Goal: Task Accomplishment & Management: Complete application form

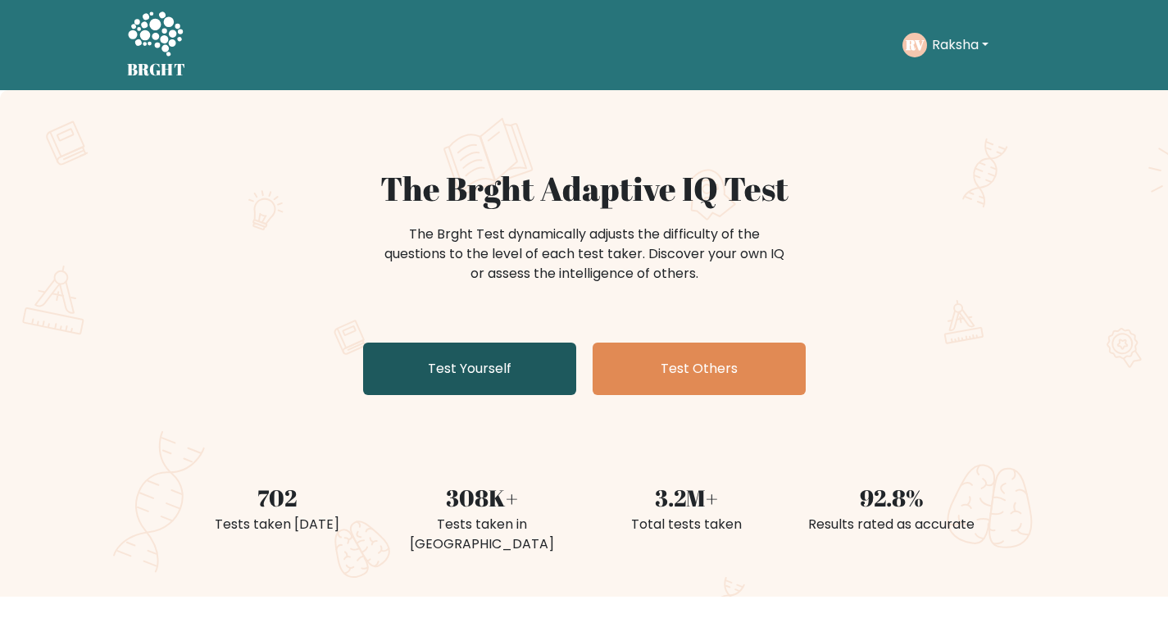
click at [528, 358] on link "Test Yourself" at bounding box center [469, 369] width 213 height 52
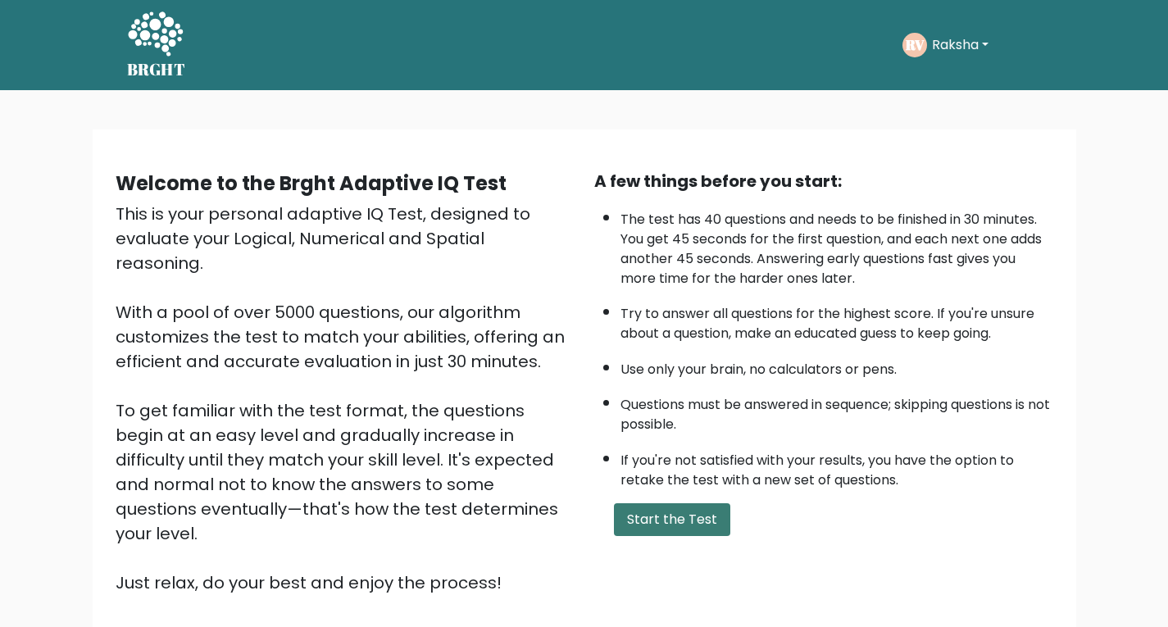
click at [645, 512] on button "Start the Test" at bounding box center [672, 519] width 116 height 33
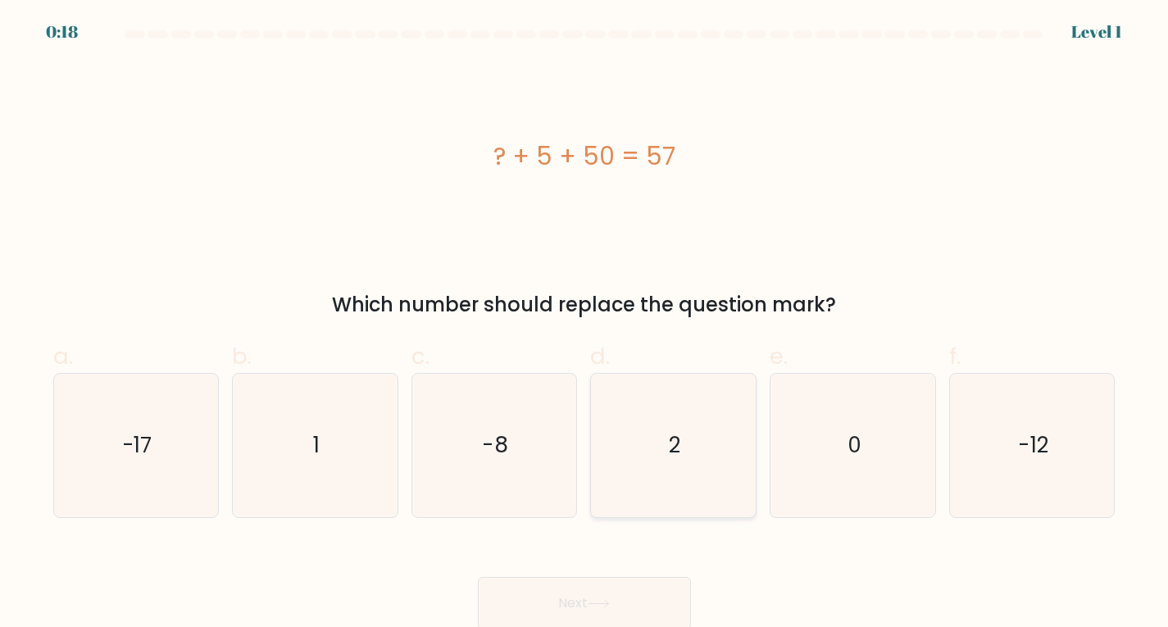
click at [730, 451] on icon "2" at bounding box center [673, 445] width 143 height 143
click at [585, 325] on input "d. 2" at bounding box center [584, 319] width 1 height 11
radio input "true"
click at [684, 614] on button "Next" at bounding box center [584, 603] width 213 height 52
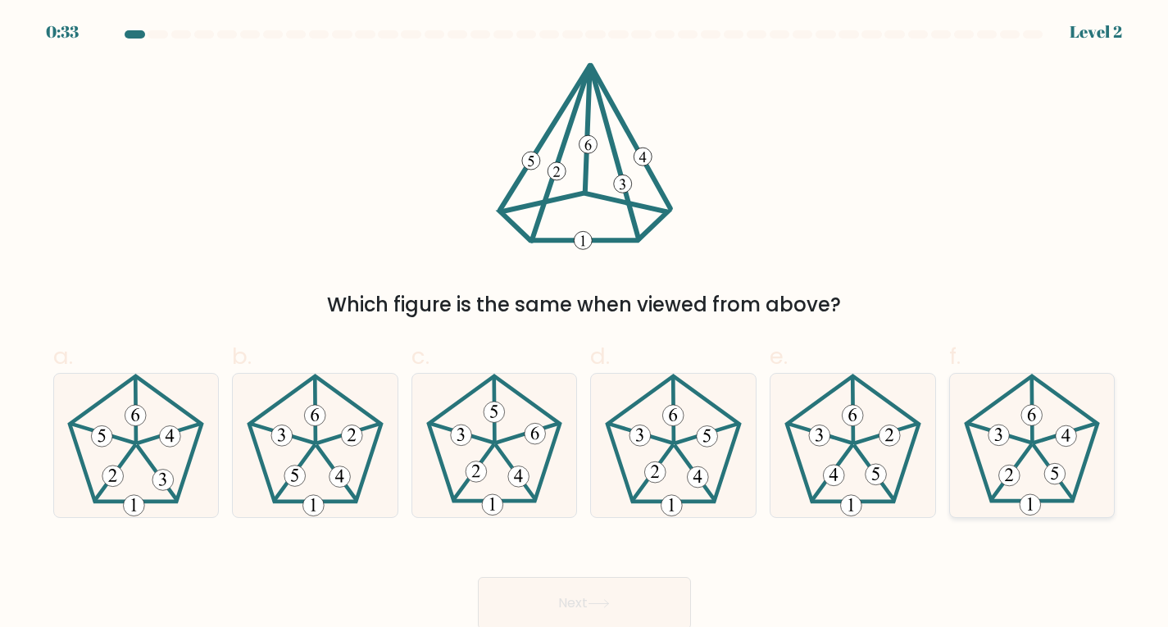
click at [1069, 441] on icon at bounding box center [1066, 435] width 8 height 13
click at [585, 325] on input "f." at bounding box center [584, 319] width 1 height 11
radio input "true"
click at [861, 483] on icon at bounding box center [852, 445] width 143 height 143
click at [585, 325] on input "e." at bounding box center [584, 319] width 1 height 11
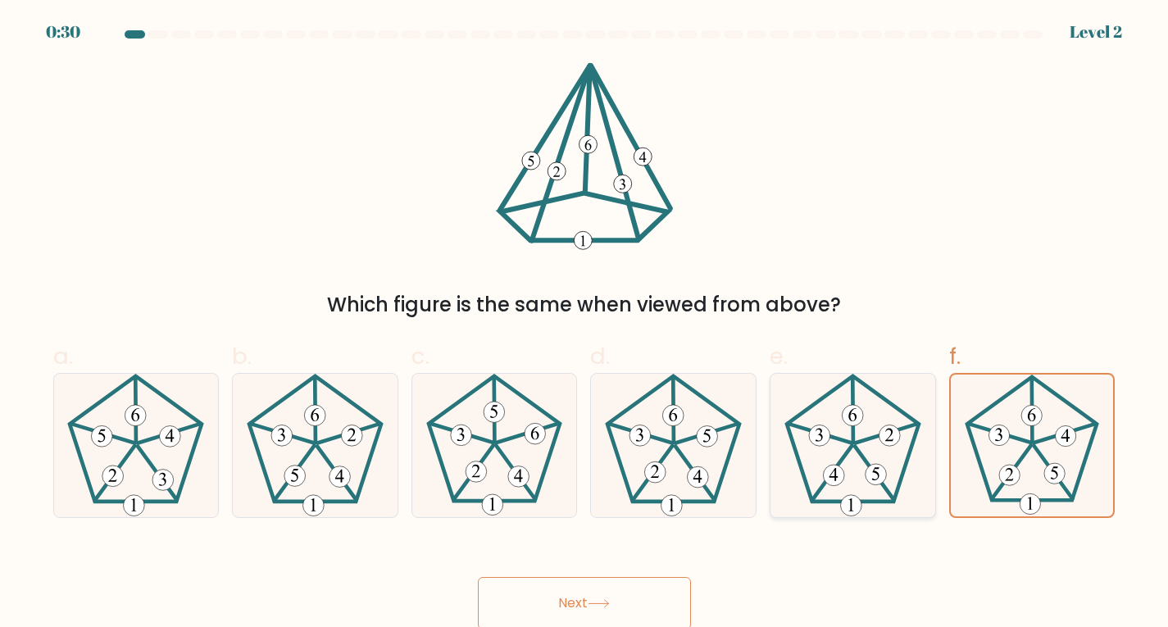
radio input "true"
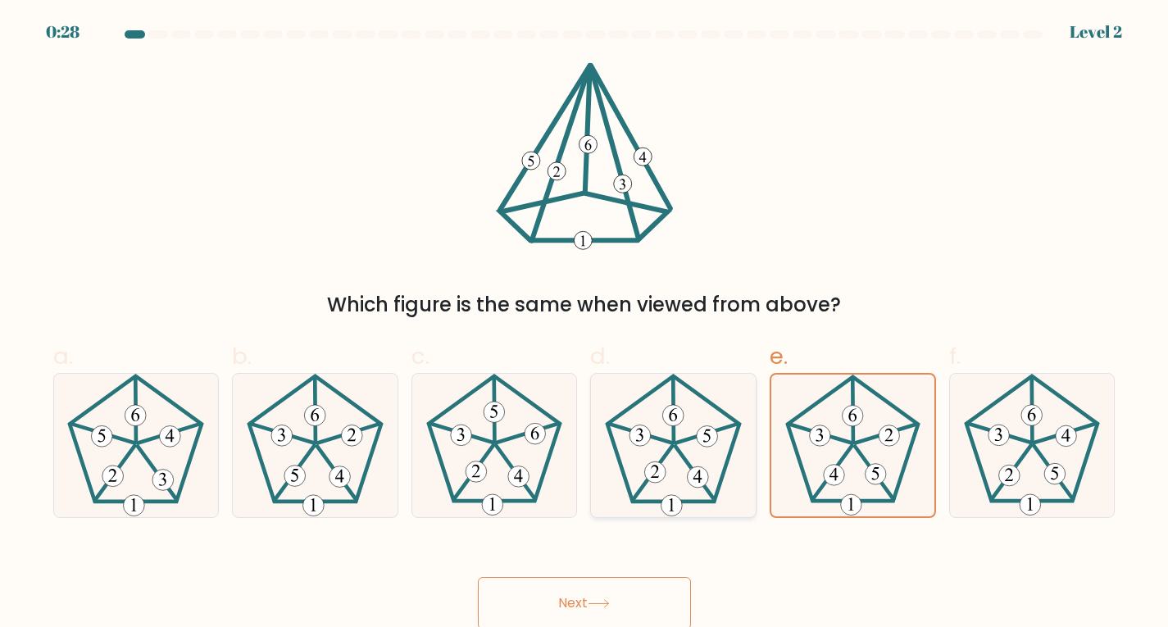
click at [651, 500] on icon at bounding box center [673, 445] width 143 height 143
click at [585, 325] on input "d." at bounding box center [584, 319] width 1 height 11
radio input "true"
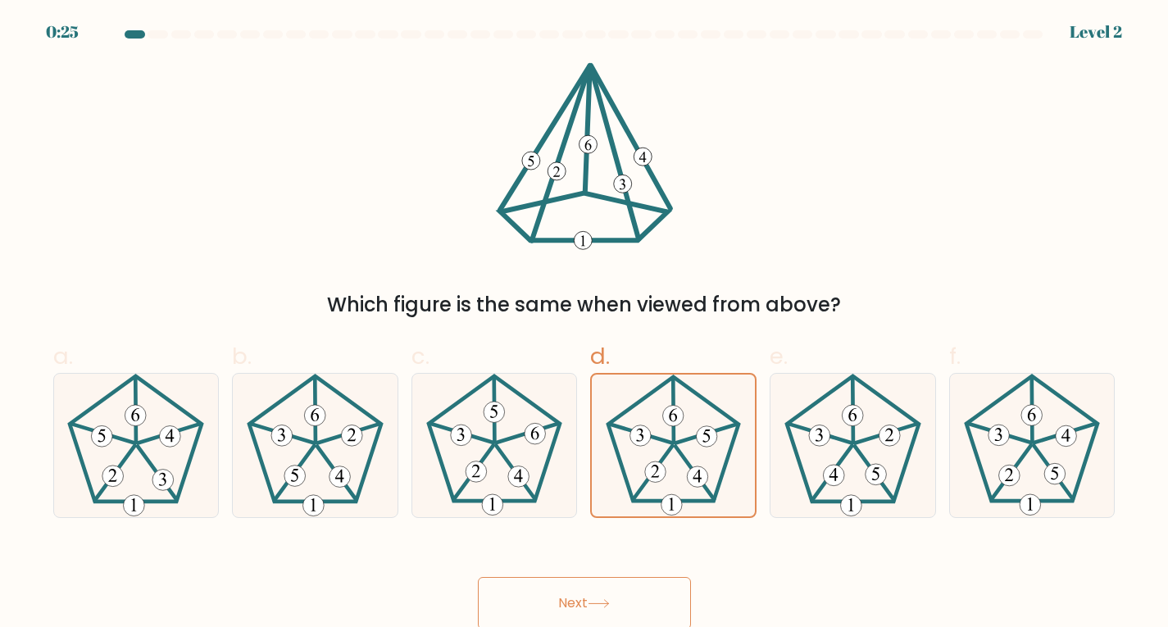
click at [608, 583] on button "Next" at bounding box center [584, 603] width 213 height 52
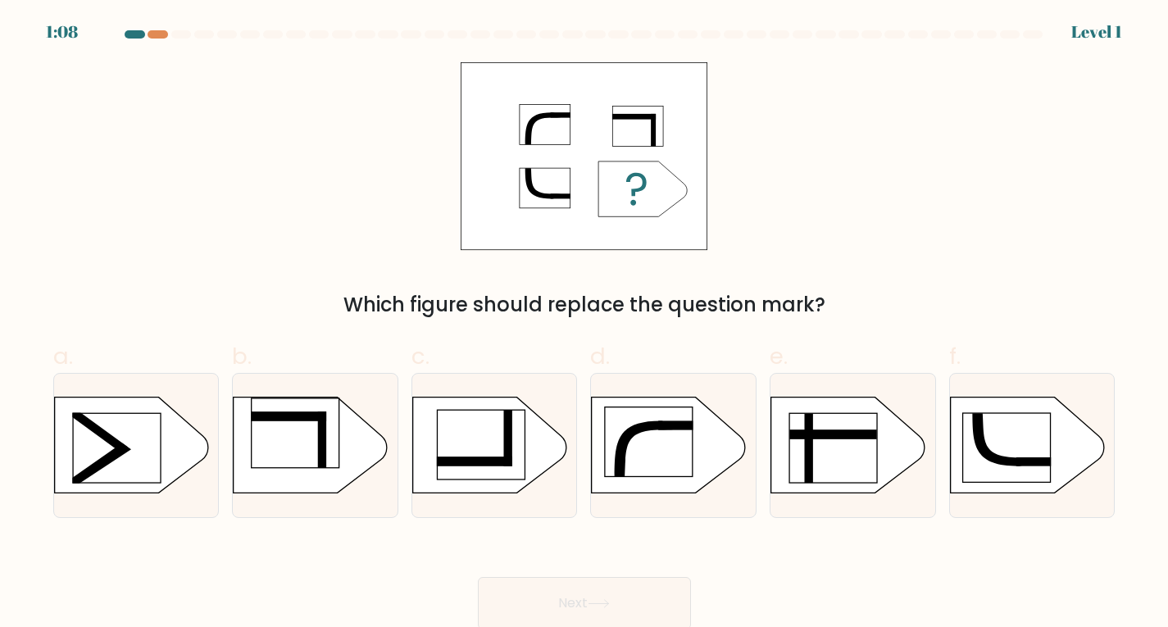
click at [610, 589] on button "Next" at bounding box center [584, 603] width 213 height 52
drag, startPoint x: 466, startPoint y: 462, endPoint x: 521, endPoint y: 518, distance: 78.3
click at [466, 462] on rect at bounding box center [474, 462] width 75 height 10
click at [584, 325] on input "c." at bounding box center [584, 319] width 1 height 11
radio input "true"
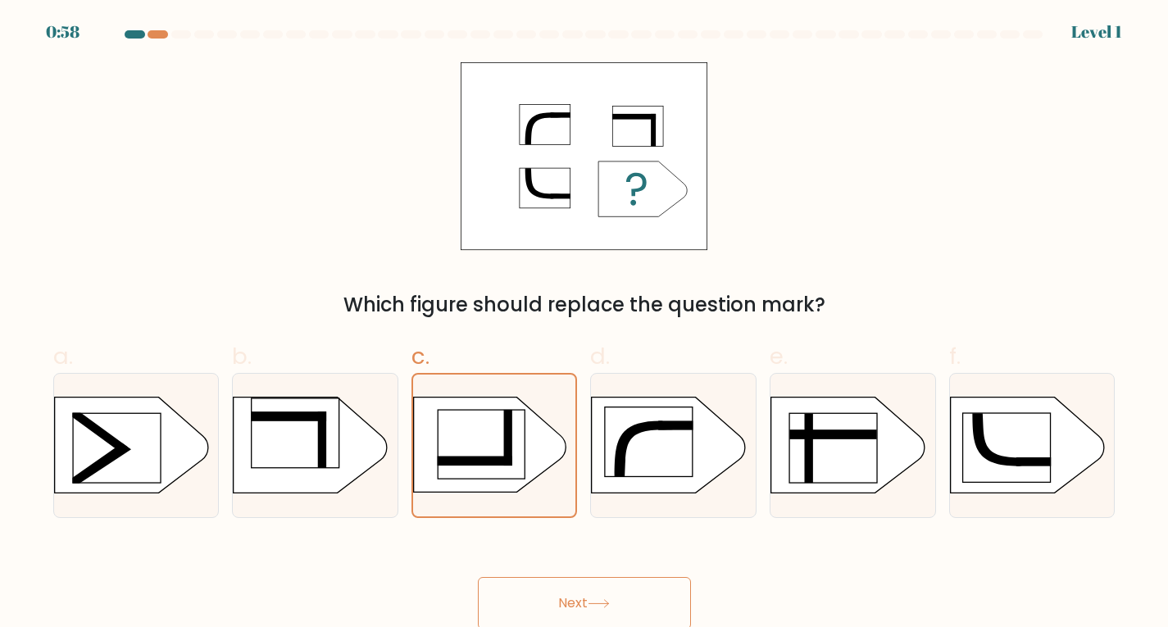
click at [616, 588] on button "Next" at bounding box center [584, 603] width 213 height 52
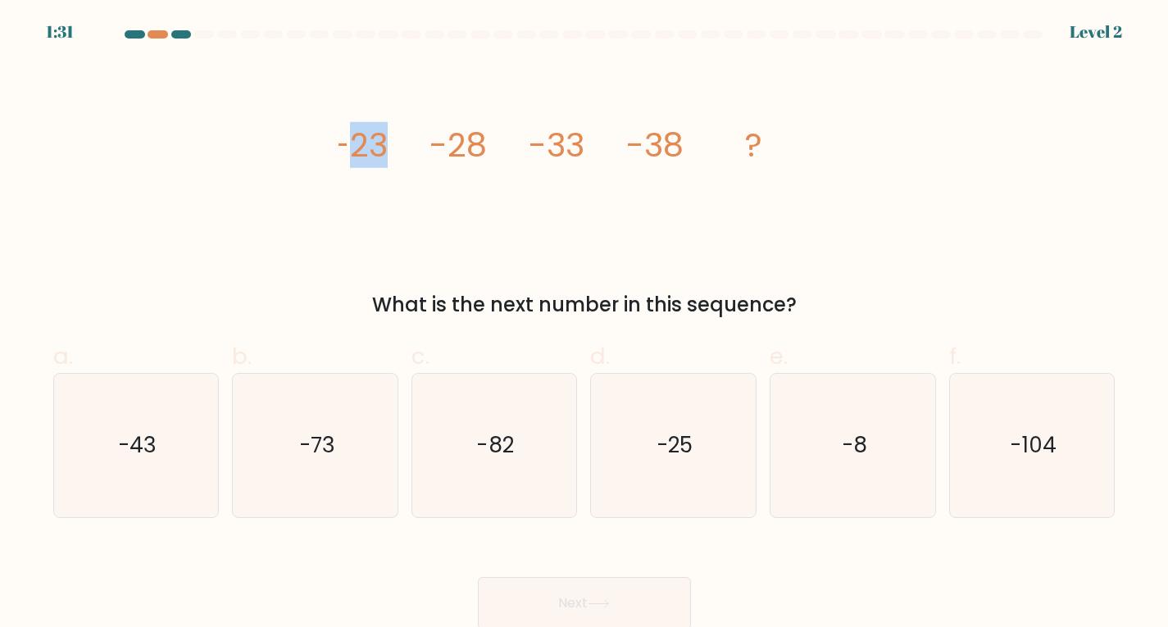
drag, startPoint x: 341, startPoint y: 155, endPoint x: 431, endPoint y: 143, distance: 90.9
click at [431, 143] on g "-23 -28 -33 -38 ?" at bounding box center [547, 145] width 430 height 46
click at [407, 180] on icon "image/svg+xml -23 -28 -33 -38 ?" at bounding box center [585, 156] width 492 height 189
drag, startPoint x: 185, startPoint y: 390, endPoint x: 230, endPoint y: 414, distance: 50.2
click at [190, 392] on icon "-43" at bounding box center [135, 445] width 143 height 143
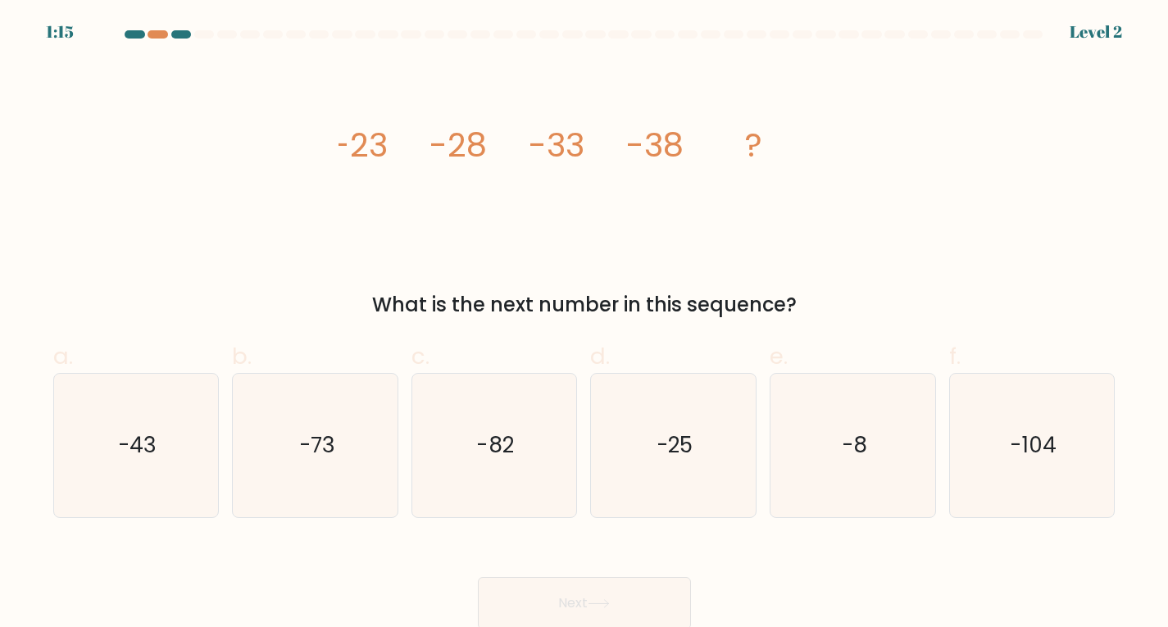
click at [584, 325] on input "a. -43" at bounding box center [584, 319] width 1 height 11
radio input "true"
drag, startPoint x: 540, startPoint y: 566, endPoint x: 549, endPoint y: 584, distance: 20.2
click at [543, 578] on div "Next" at bounding box center [584, 584] width 1082 height 92
click at [550, 589] on button "Next" at bounding box center [584, 603] width 213 height 52
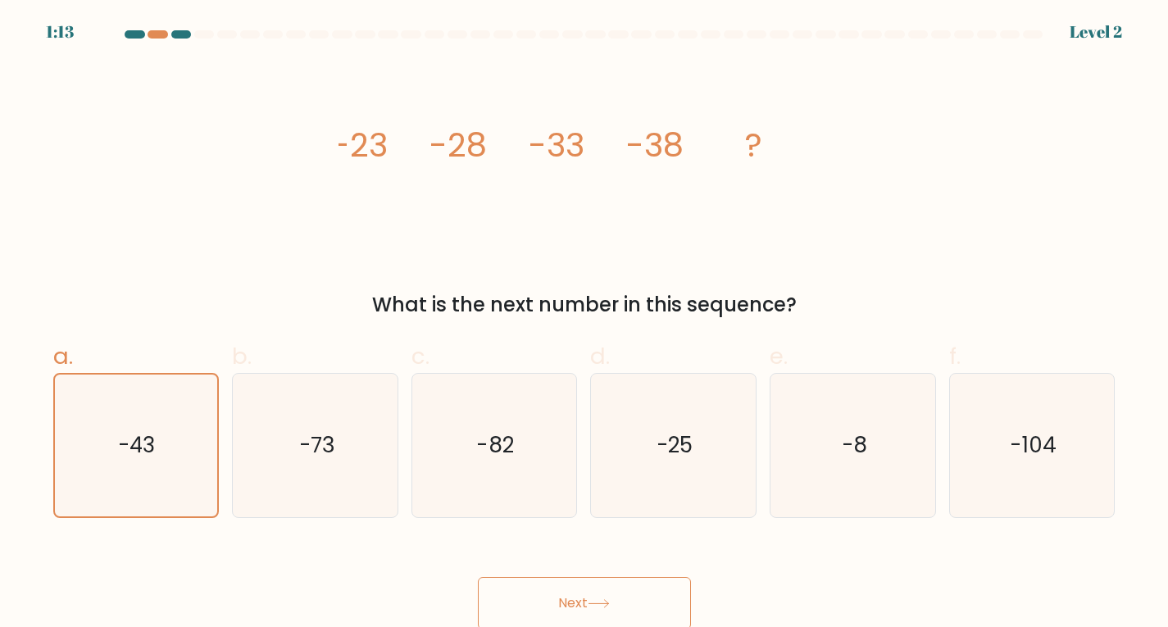
drag, startPoint x: 548, startPoint y: 602, endPoint x: 546, endPoint y: 593, distance: 8.4
click at [546, 602] on button "Next" at bounding box center [584, 603] width 213 height 52
click at [548, 602] on button "Next" at bounding box center [584, 603] width 213 height 52
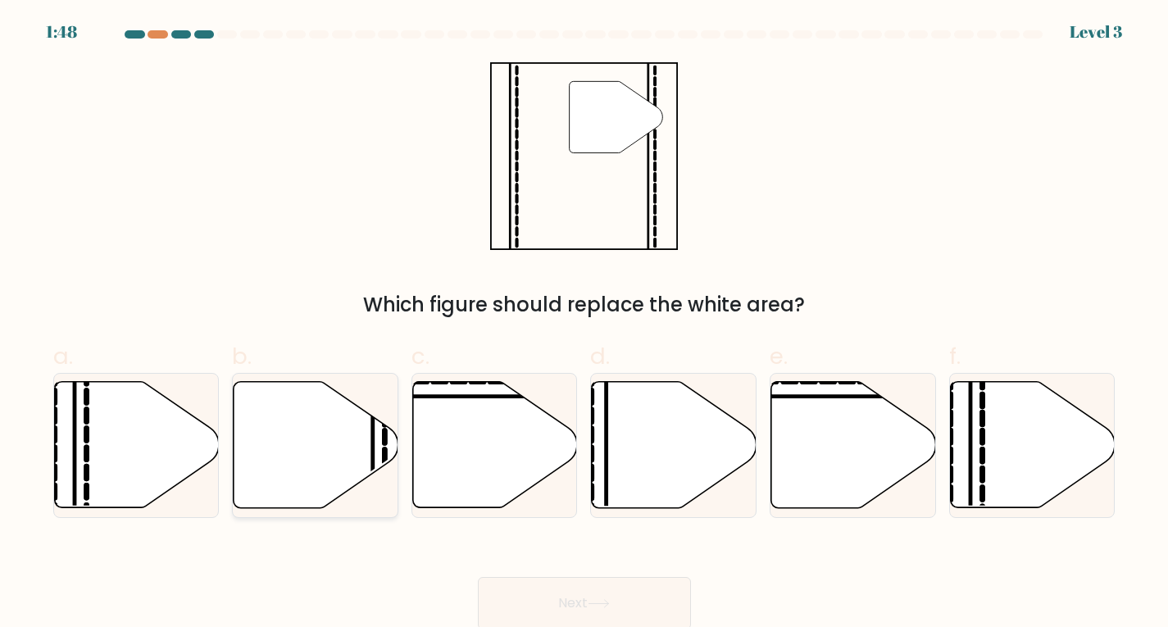
click at [364, 433] on icon at bounding box center [316, 444] width 165 height 126
click at [584, 325] on input "b." at bounding box center [584, 319] width 1 height 11
radio input "true"
click at [558, 593] on button "Next" at bounding box center [584, 603] width 213 height 52
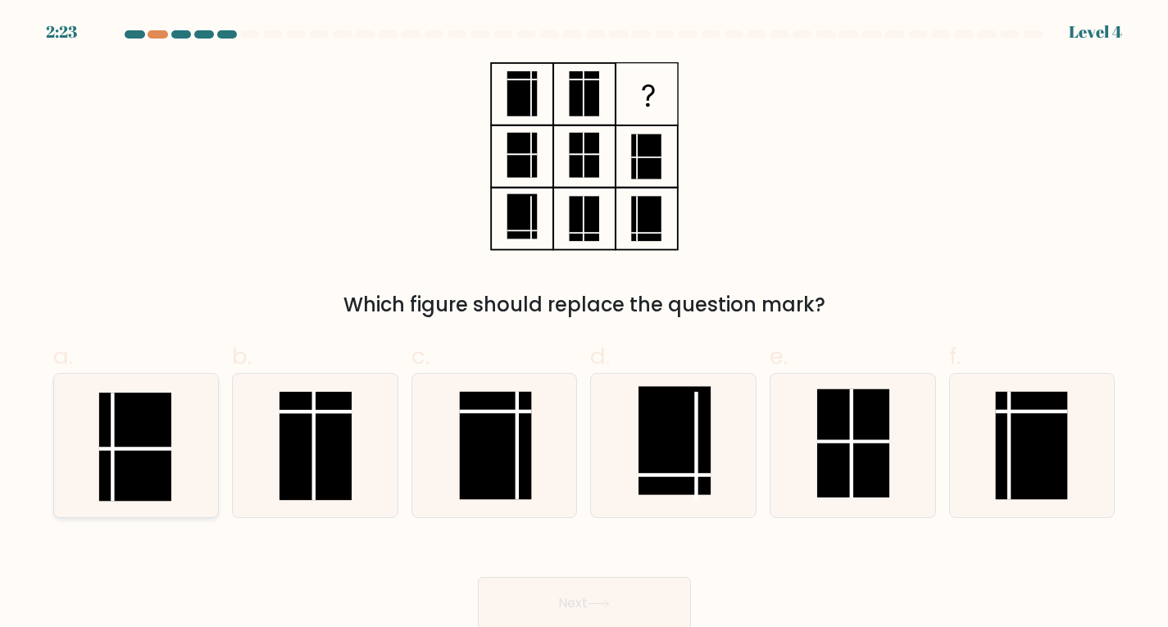
click at [117, 429] on rect at bounding box center [135, 447] width 72 height 108
click at [584, 325] on input "a." at bounding box center [584, 319] width 1 height 11
radio input "true"
click at [1007, 434] on rect at bounding box center [1032, 446] width 72 height 108
click at [585, 325] on input "f." at bounding box center [584, 319] width 1 height 11
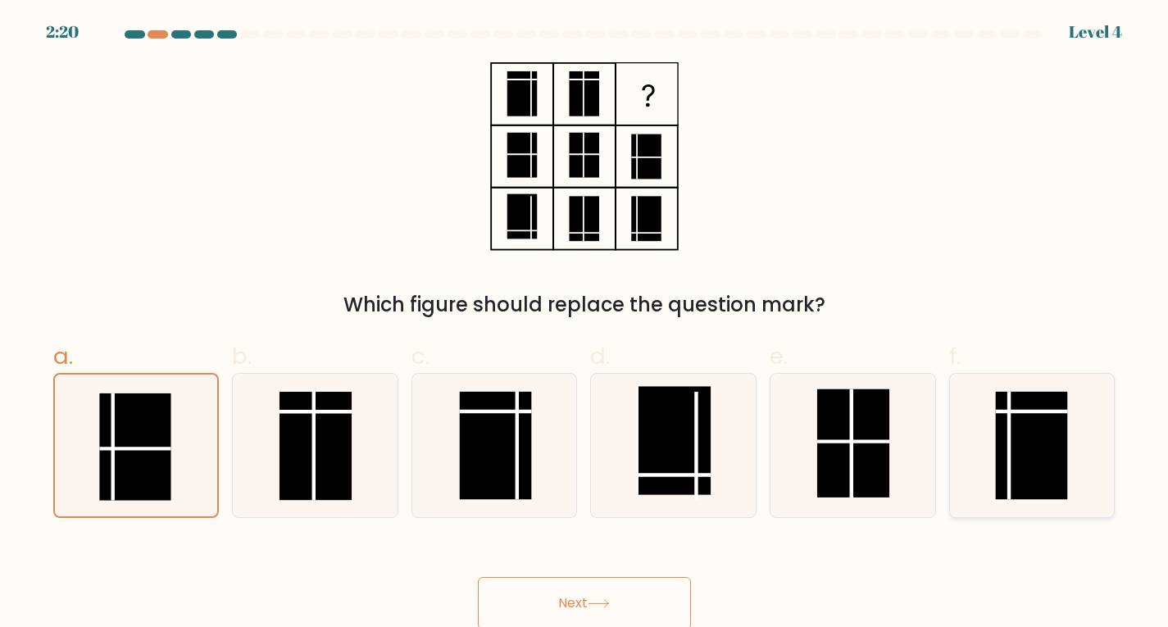
radio input "true"
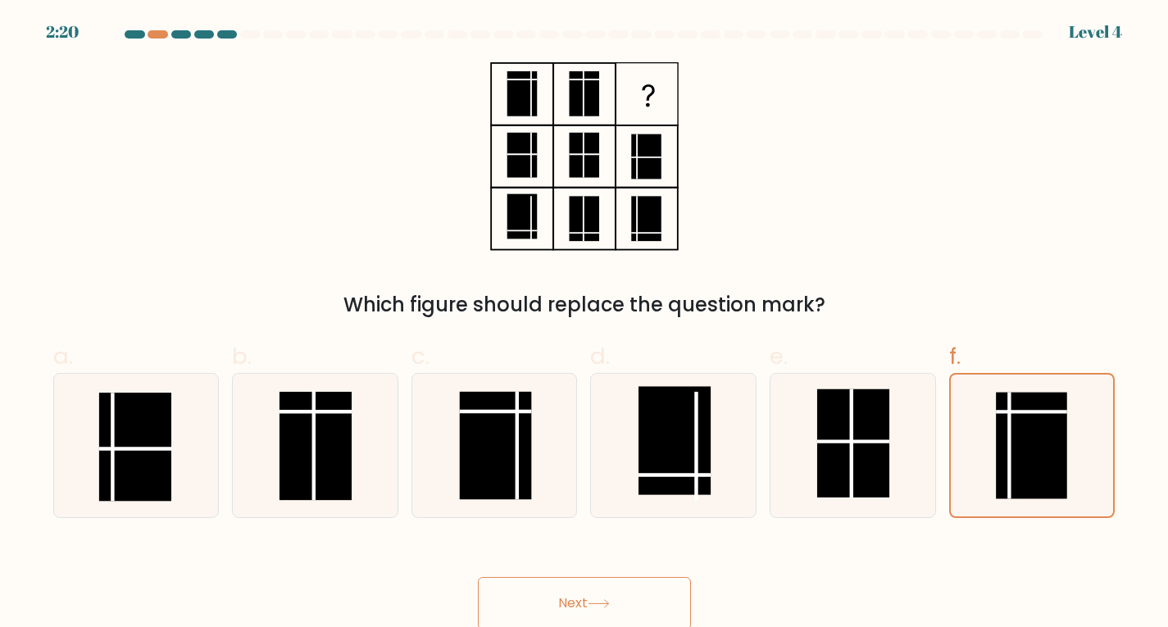
click at [637, 585] on button "Next" at bounding box center [584, 603] width 213 height 52
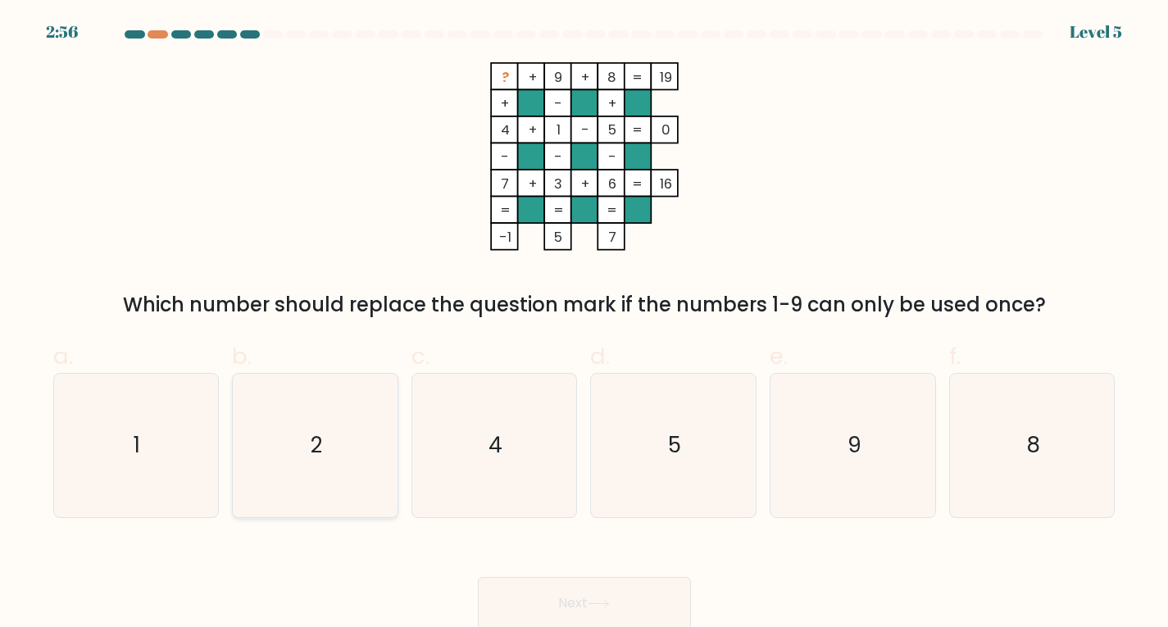
click at [287, 446] on icon "2" at bounding box center [314, 445] width 143 height 143
click at [584, 325] on input "b. 2" at bounding box center [584, 319] width 1 height 11
radio input "true"
click at [637, 603] on button "Next" at bounding box center [584, 603] width 213 height 52
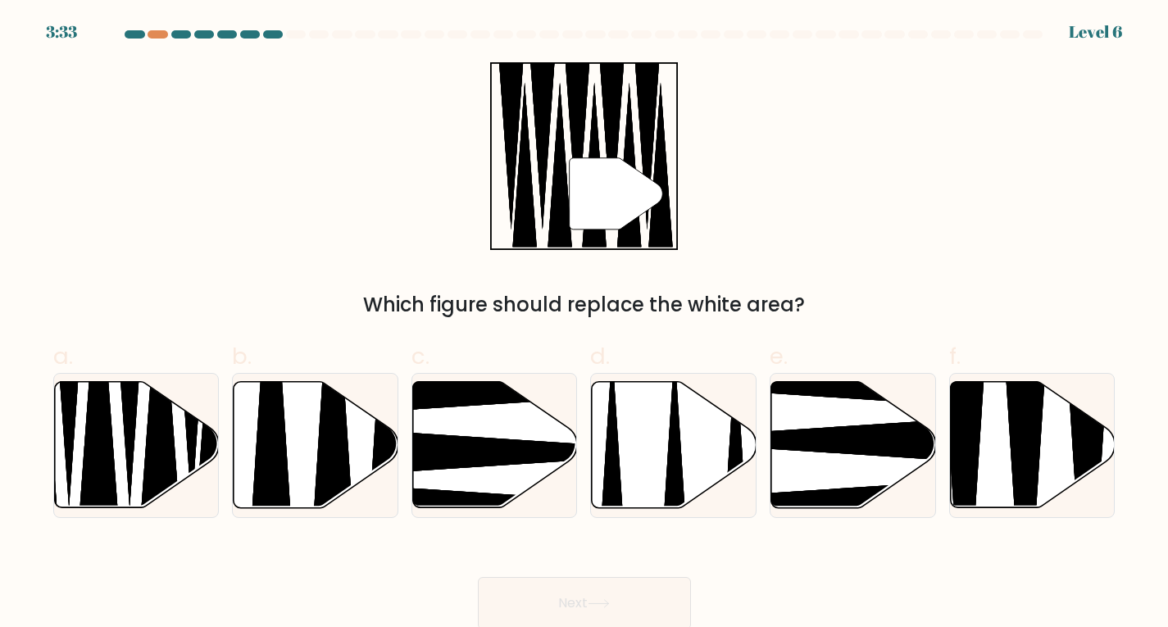
drag, startPoint x: 91, startPoint y: 446, endPoint x: 503, endPoint y: 554, distance: 425.5
click at [112, 450] on icon at bounding box center [98, 393] width 43 height 290
click at [584, 325] on input "a." at bounding box center [584, 319] width 1 height 11
radio input "true"
drag, startPoint x: 625, startPoint y: 603, endPoint x: 555, endPoint y: 589, distance: 71.2
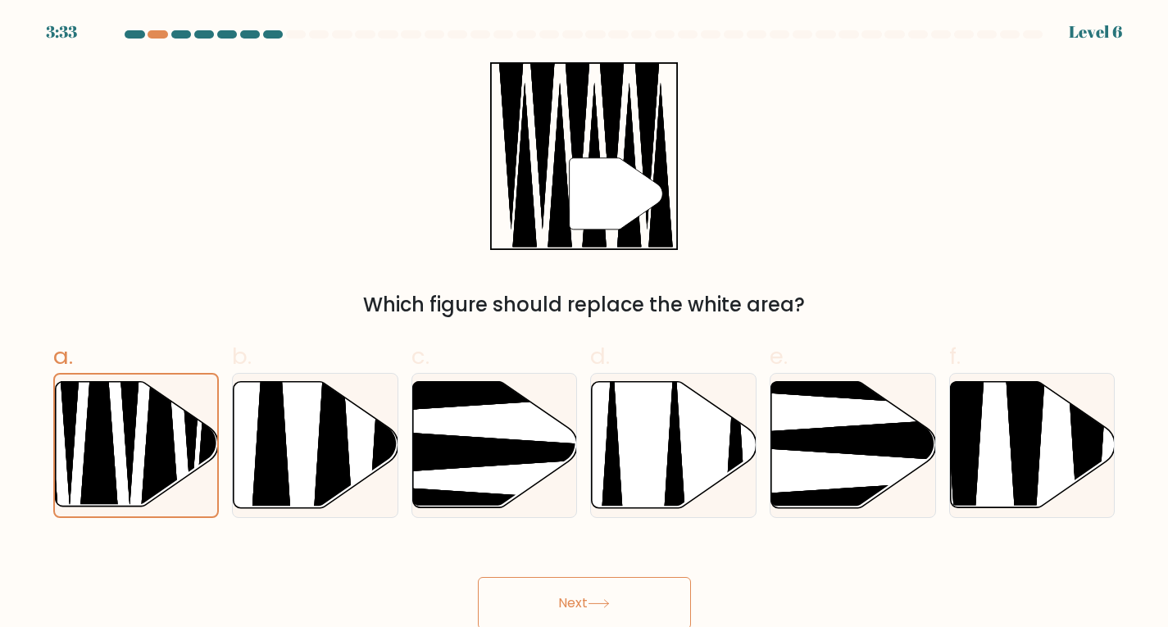
click at [622, 603] on button "Next" at bounding box center [584, 603] width 213 height 52
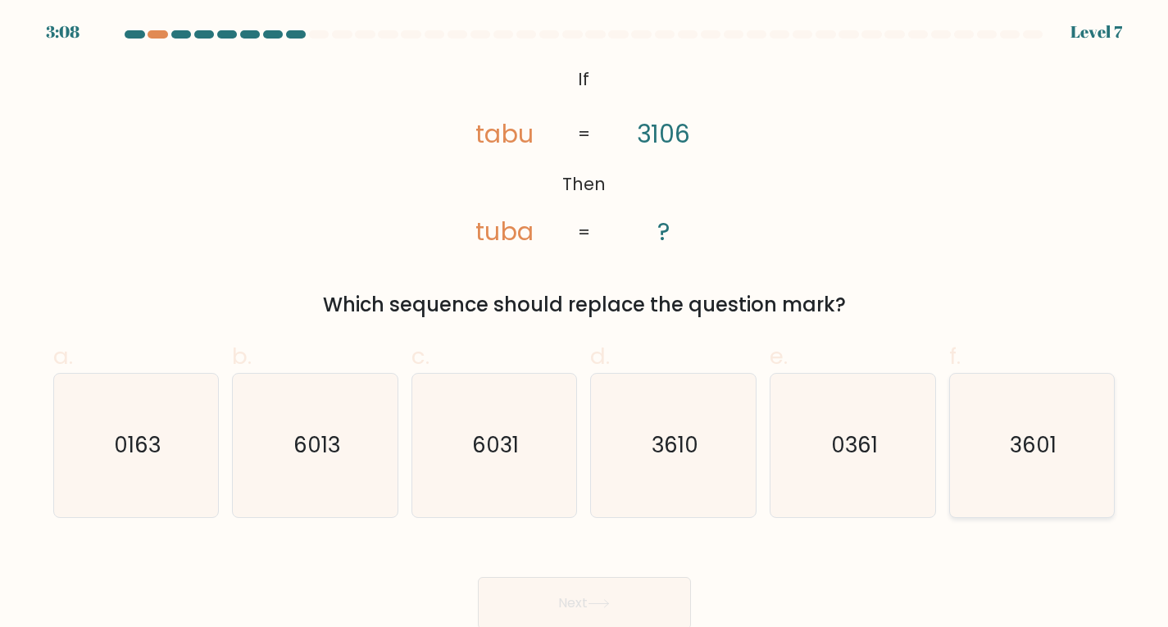
click at [1021, 450] on text "3601" at bounding box center [1033, 445] width 47 height 30
click at [585, 325] on input "f. 3601" at bounding box center [584, 319] width 1 height 11
radio input "true"
click at [621, 593] on button "Next" at bounding box center [584, 603] width 213 height 52
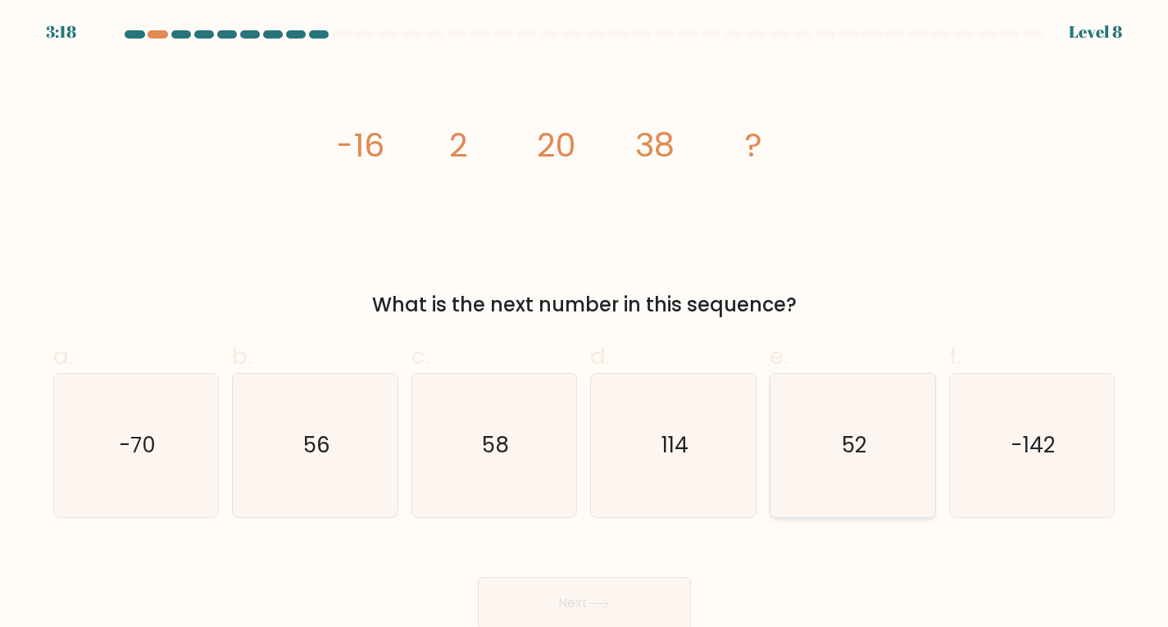
drag, startPoint x: 897, startPoint y: 475, endPoint x: 810, endPoint y: 484, distance: 87.4
click at [887, 472] on icon "52" at bounding box center [852, 445] width 143 height 143
click at [585, 325] on input "e. 52" at bounding box center [584, 319] width 1 height 11
radio input "true"
click at [638, 611] on button "Next" at bounding box center [584, 603] width 213 height 52
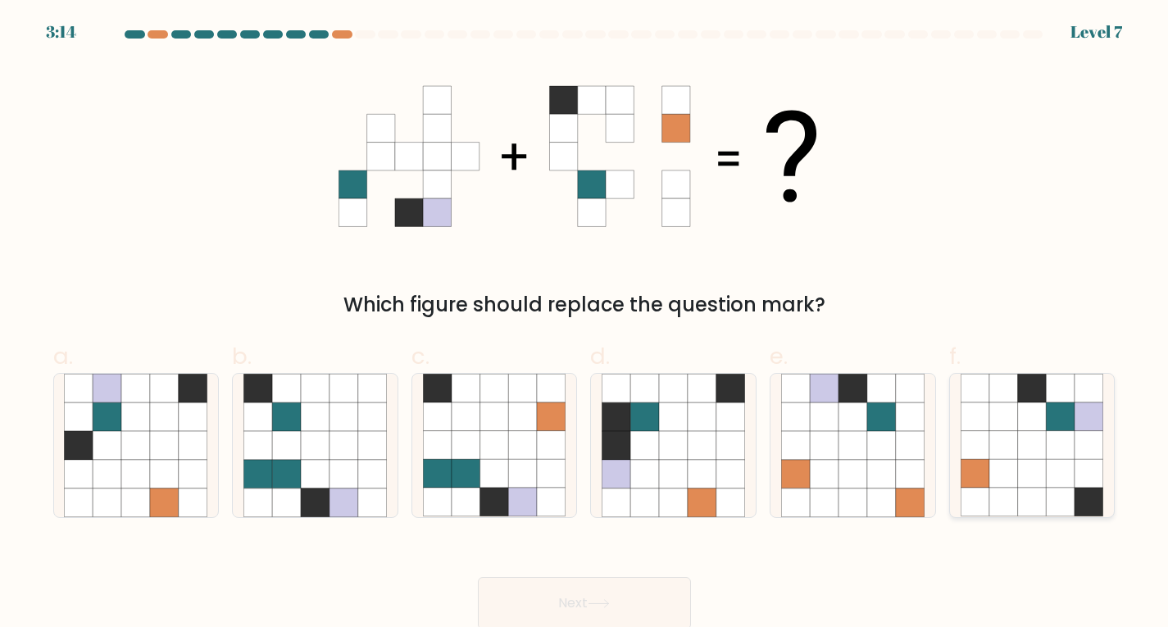
click at [989, 455] on icon at bounding box center [975, 445] width 29 height 29
click at [585, 325] on input "f." at bounding box center [584, 319] width 1 height 11
radio input "true"
click at [557, 597] on button "Next" at bounding box center [584, 603] width 213 height 52
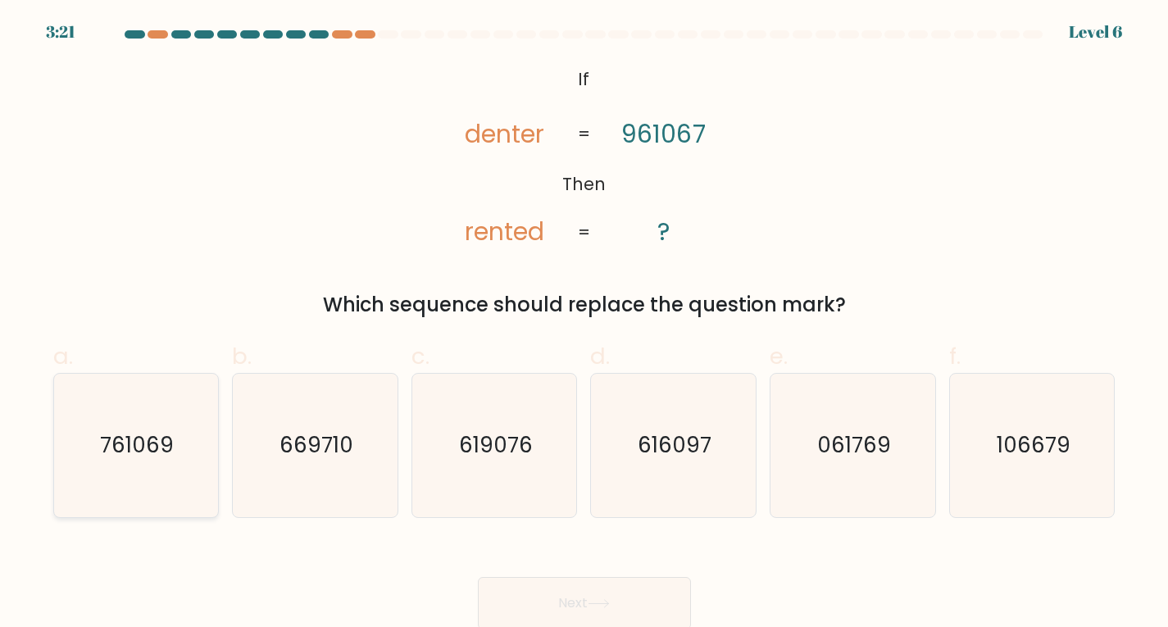
click at [151, 407] on icon "761069" at bounding box center [135, 445] width 143 height 143
click at [584, 325] on input "a. 761069" at bounding box center [584, 319] width 1 height 11
radio input "true"
click at [584, 591] on button "Next" at bounding box center [584, 603] width 213 height 52
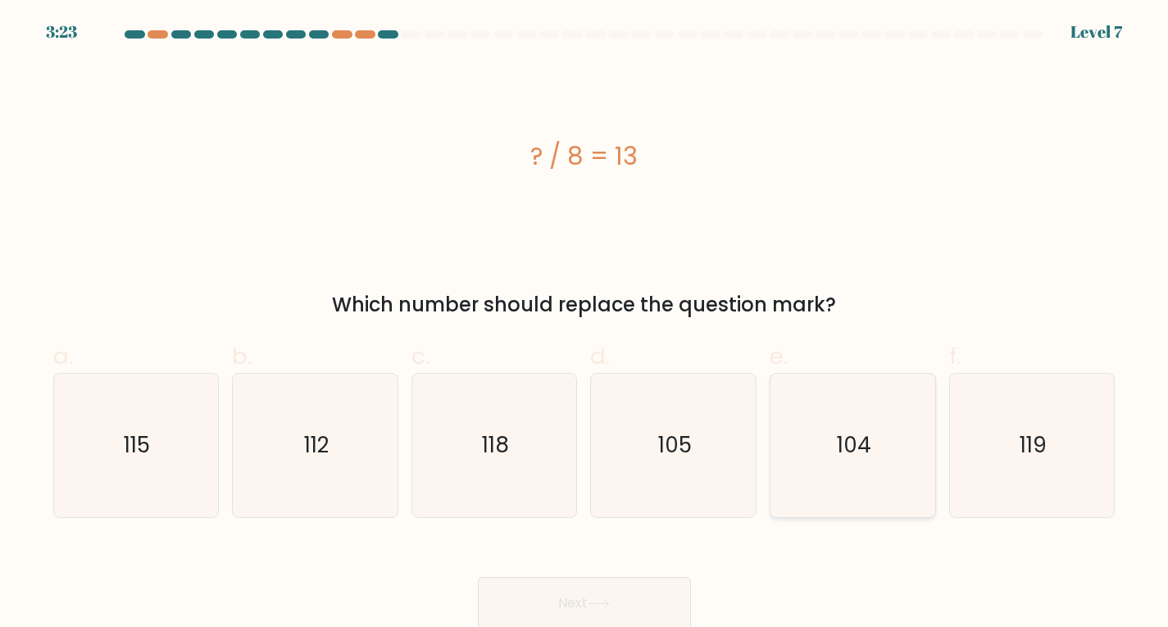
click at [855, 459] on text "104" at bounding box center [854, 445] width 34 height 30
click at [585, 325] on input "e. 104" at bounding box center [584, 319] width 1 height 11
radio input "true"
click at [639, 585] on button "Next" at bounding box center [584, 603] width 213 height 52
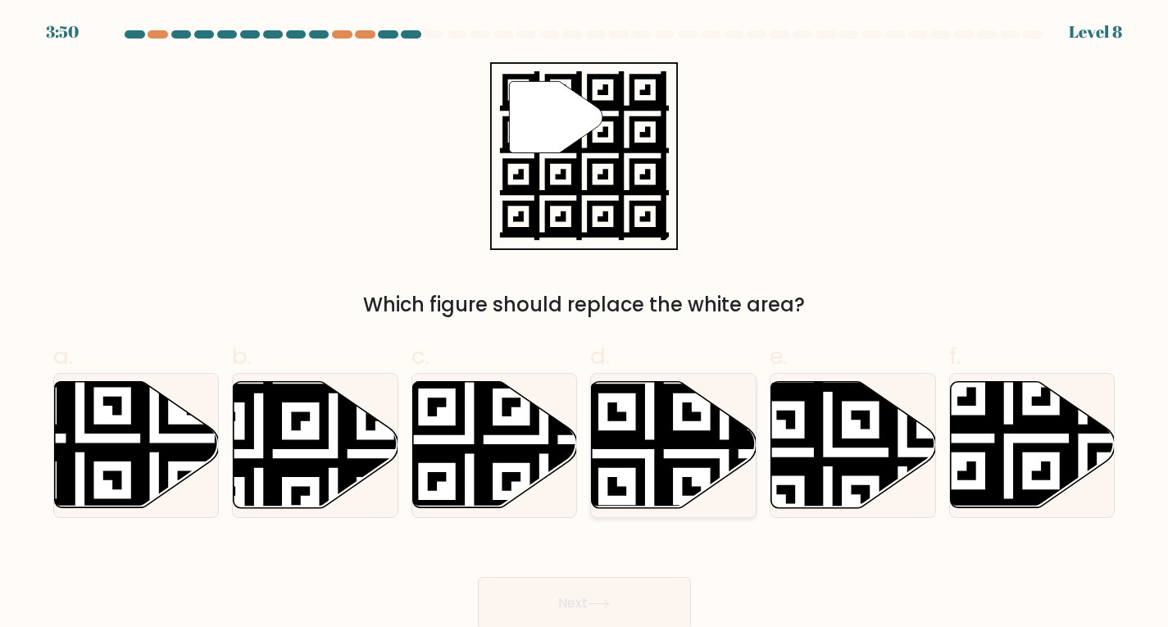
click at [672, 446] on icon at bounding box center [724, 379] width 298 height 298
click at [585, 325] on input "d." at bounding box center [584, 319] width 1 height 11
radio input "true"
click at [490, 420] on icon at bounding box center [544, 514] width 298 height 298
click at [584, 325] on input "c." at bounding box center [584, 319] width 1 height 11
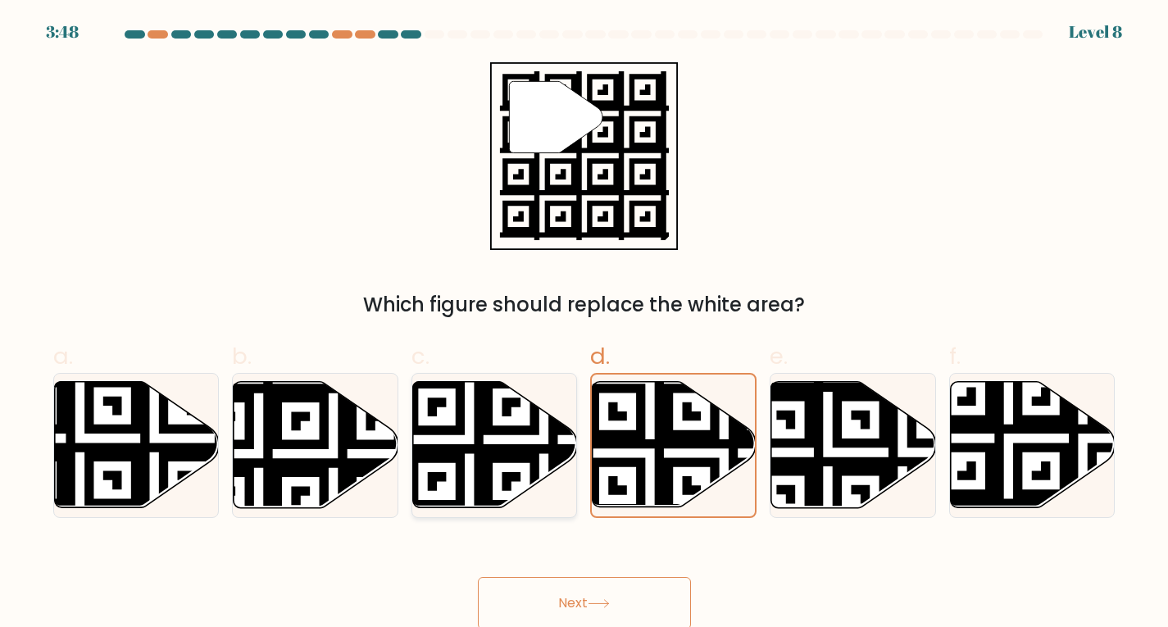
radio input "true"
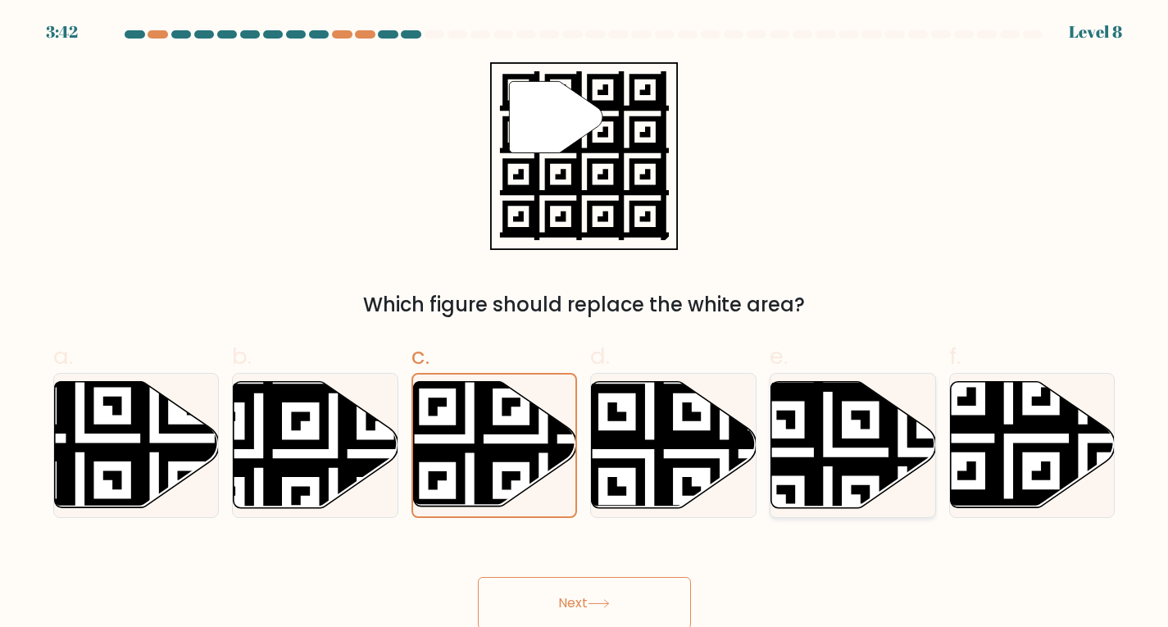
click at [824, 387] on icon at bounding box center [902, 378] width 298 height 298
click at [585, 325] on input "e." at bounding box center [584, 319] width 1 height 11
radio input "true"
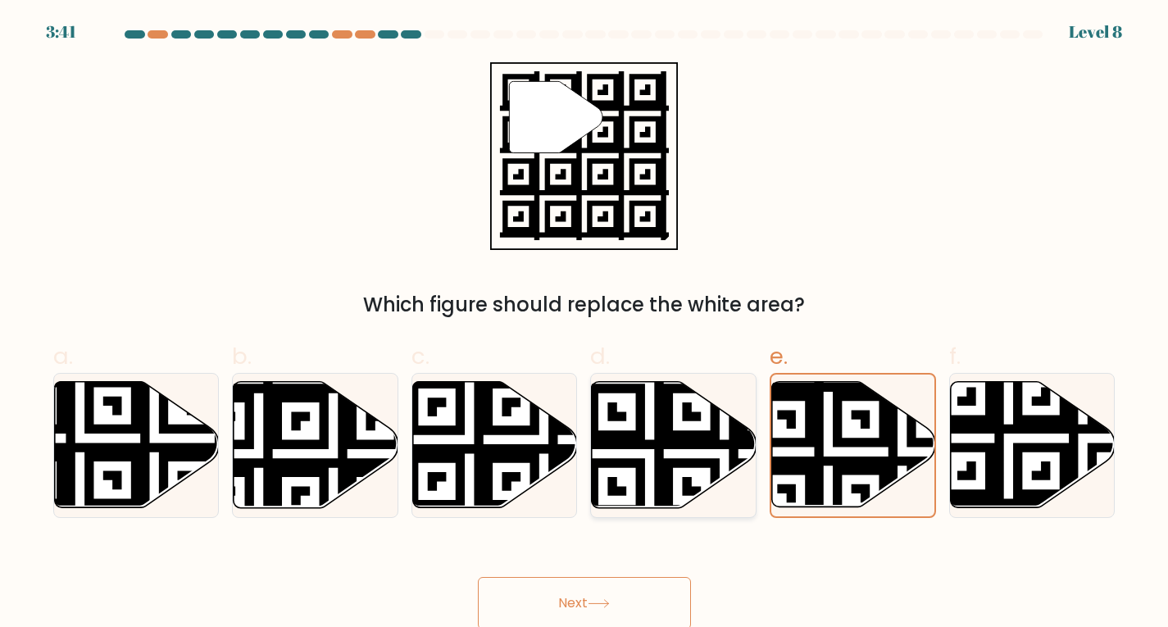
click at [725, 443] on icon at bounding box center [724, 379] width 298 height 298
click at [585, 325] on input "d." at bounding box center [584, 319] width 1 height 11
radio input "true"
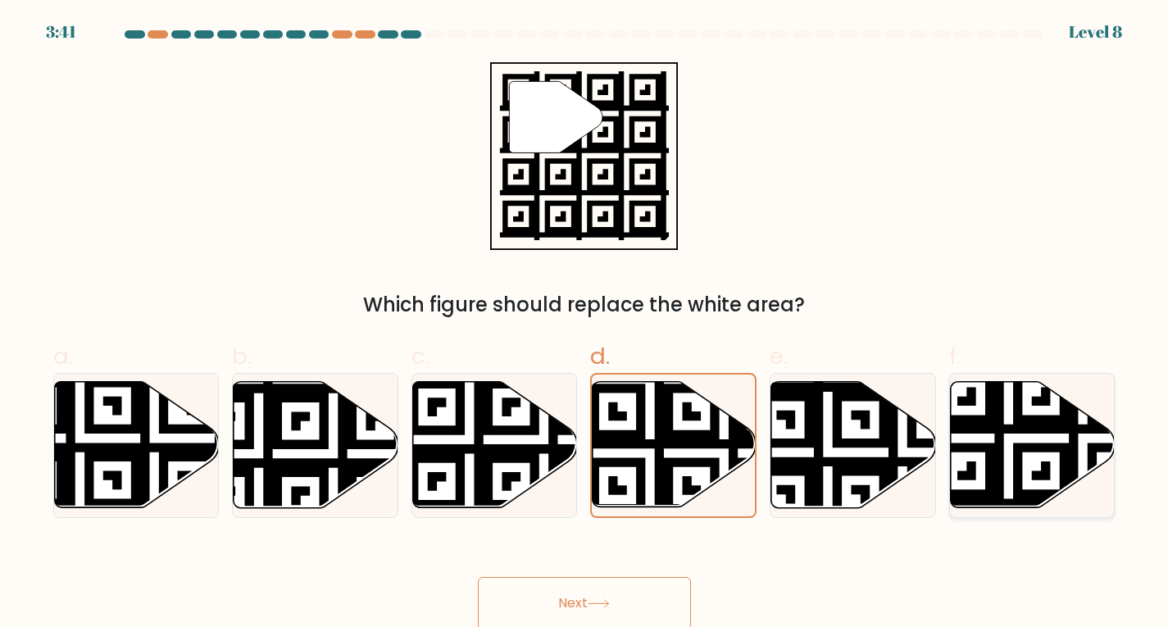
click at [1002, 448] on icon at bounding box center [1083, 513] width 298 height 298
click at [585, 325] on input "f." at bounding box center [584, 319] width 1 height 11
radio input "true"
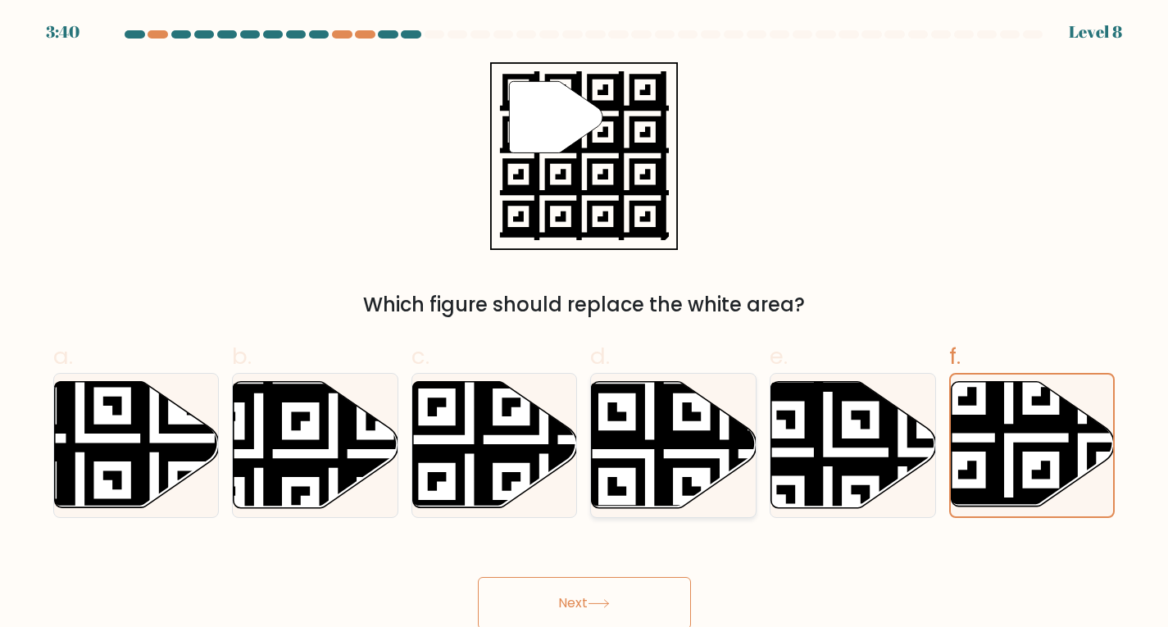
drag, startPoint x: 789, startPoint y: 452, endPoint x: 685, endPoint y: 448, distance: 104.2
click at [784, 452] on icon at bounding box center [853, 444] width 165 height 126
click at [585, 325] on input "e." at bounding box center [584, 319] width 1 height 11
radio input "true"
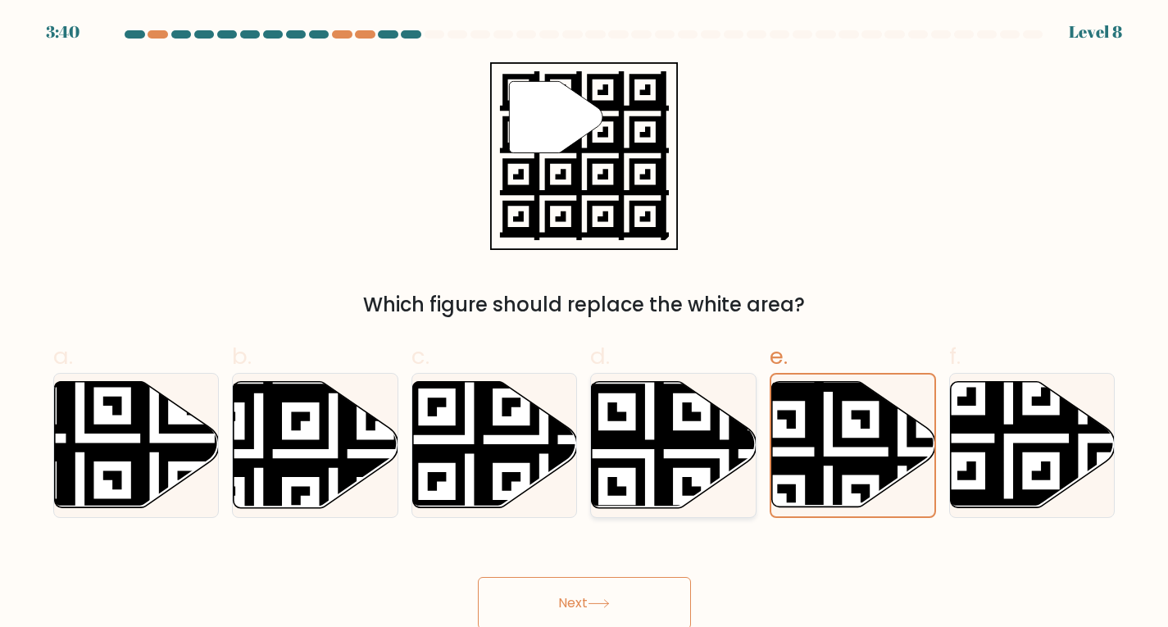
click at [599, 436] on icon at bounding box center [724, 379] width 298 height 298
click at [585, 325] on input "d." at bounding box center [584, 319] width 1 height 11
radio input "true"
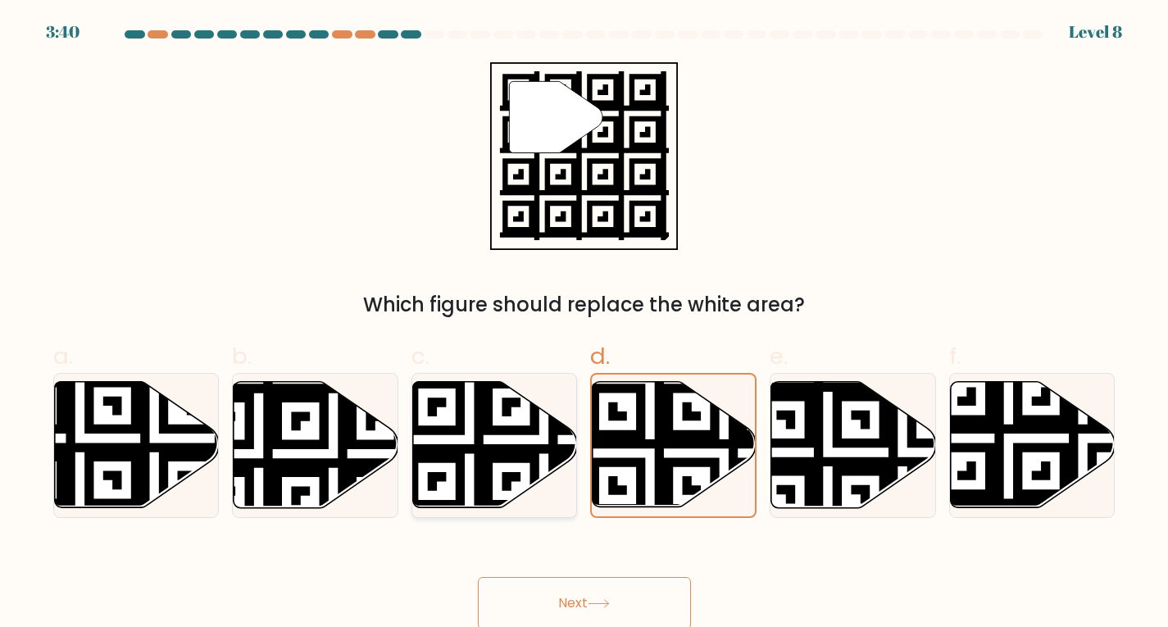
click at [537, 426] on icon at bounding box center [544, 514] width 298 height 298
click at [584, 325] on input "c." at bounding box center [584, 319] width 1 height 11
radio input "true"
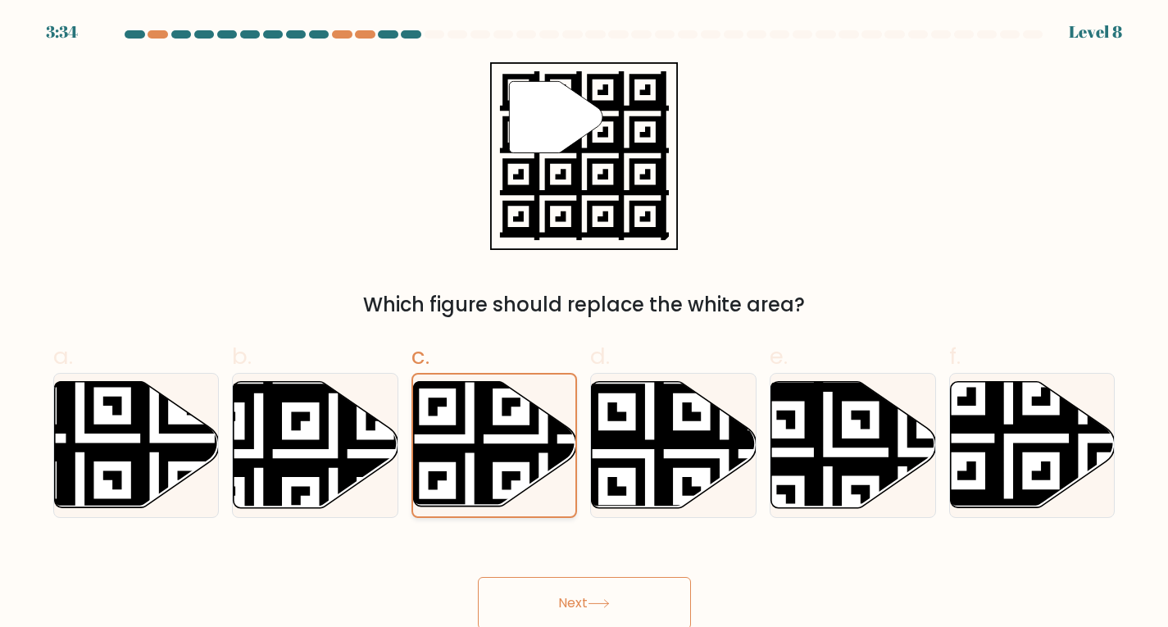
drag, startPoint x: 480, startPoint y: 429, endPoint x: 498, endPoint y: 499, distance: 72.6
click at [476, 447] on icon at bounding box center [543, 513] width 295 height 295
click at [584, 325] on input "c." at bounding box center [584, 319] width 1 height 11
click at [550, 592] on button "Next" at bounding box center [584, 603] width 213 height 52
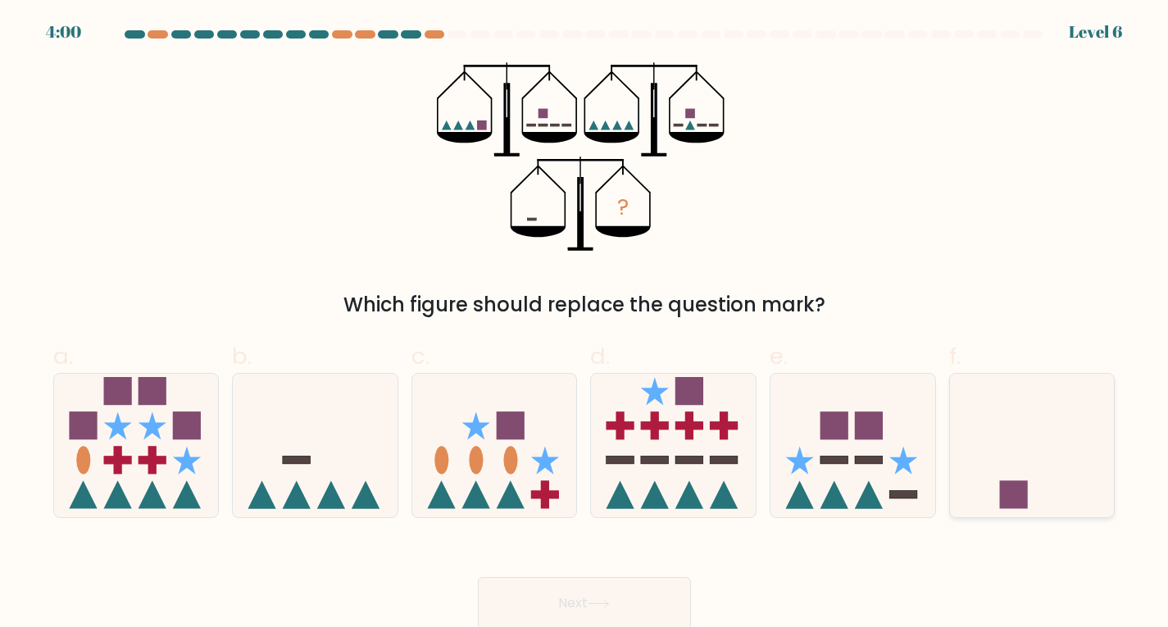
click at [998, 421] on icon at bounding box center [1032, 445] width 165 height 136
click at [585, 325] on input "f." at bounding box center [584, 319] width 1 height 11
radio input "true"
click at [614, 575] on div "Next" at bounding box center [584, 584] width 1082 height 92
drag, startPoint x: 334, startPoint y: 459, endPoint x: 346, endPoint y: 455, distance: 12.2
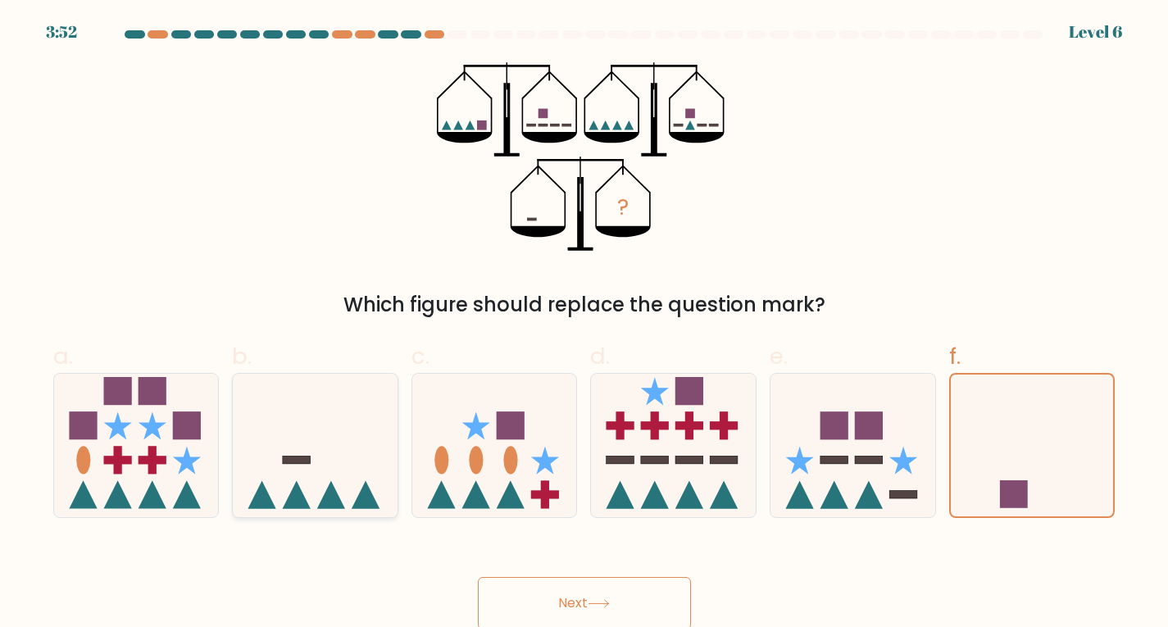
click at [337, 457] on icon at bounding box center [315, 445] width 165 height 136
click at [584, 325] on input "b." at bounding box center [584, 319] width 1 height 11
radio input "true"
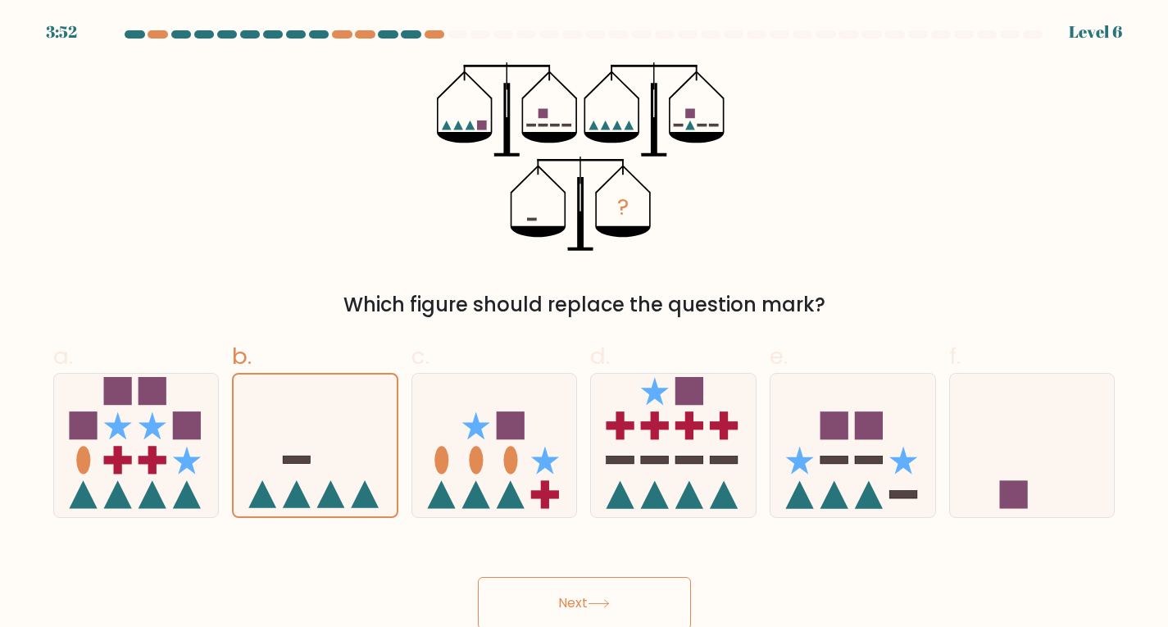
click at [586, 612] on button "Next" at bounding box center [584, 603] width 213 height 52
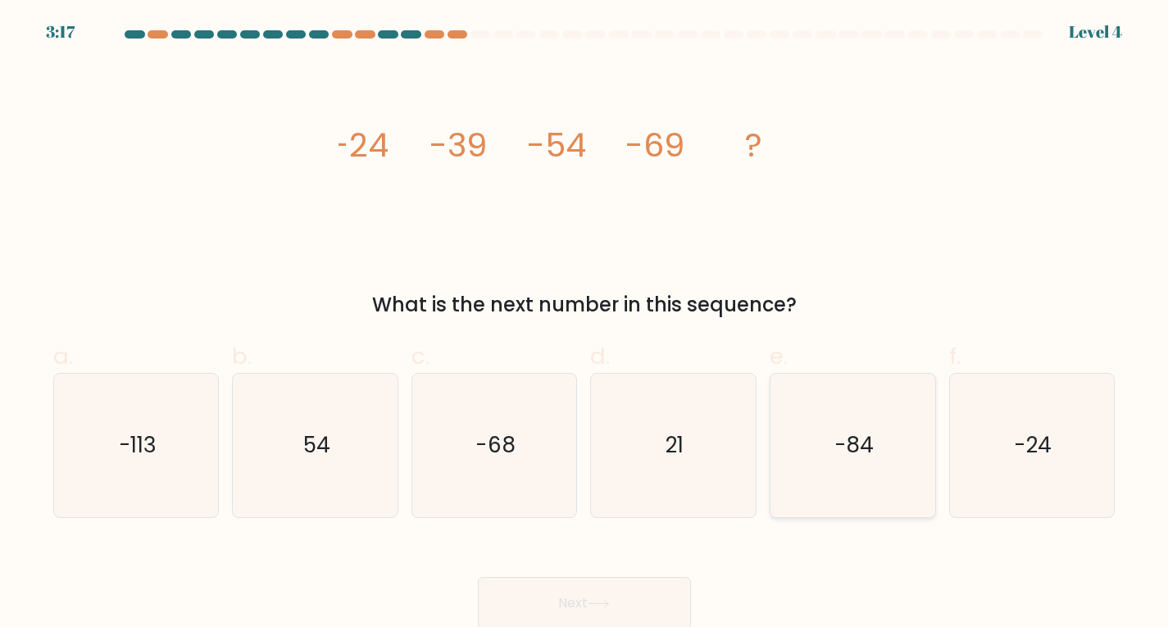
click at [874, 460] on text "-84" at bounding box center [853, 445] width 39 height 30
click at [585, 325] on input "e. -84" at bounding box center [584, 319] width 1 height 11
radio input "true"
click at [635, 587] on button "Next" at bounding box center [584, 603] width 213 height 52
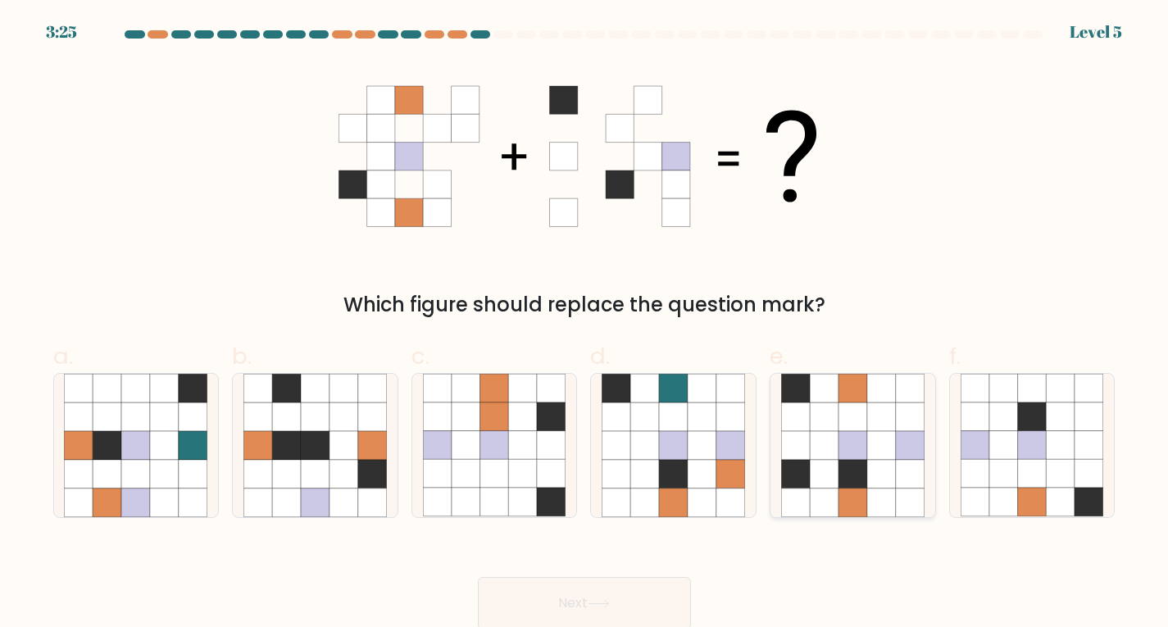
click at [887, 498] on icon at bounding box center [881, 502] width 29 height 29
click at [585, 325] on input "e." at bounding box center [584, 319] width 1 height 11
radio input "true"
click at [623, 608] on button "Next" at bounding box center [584, 603] width 213 height 52
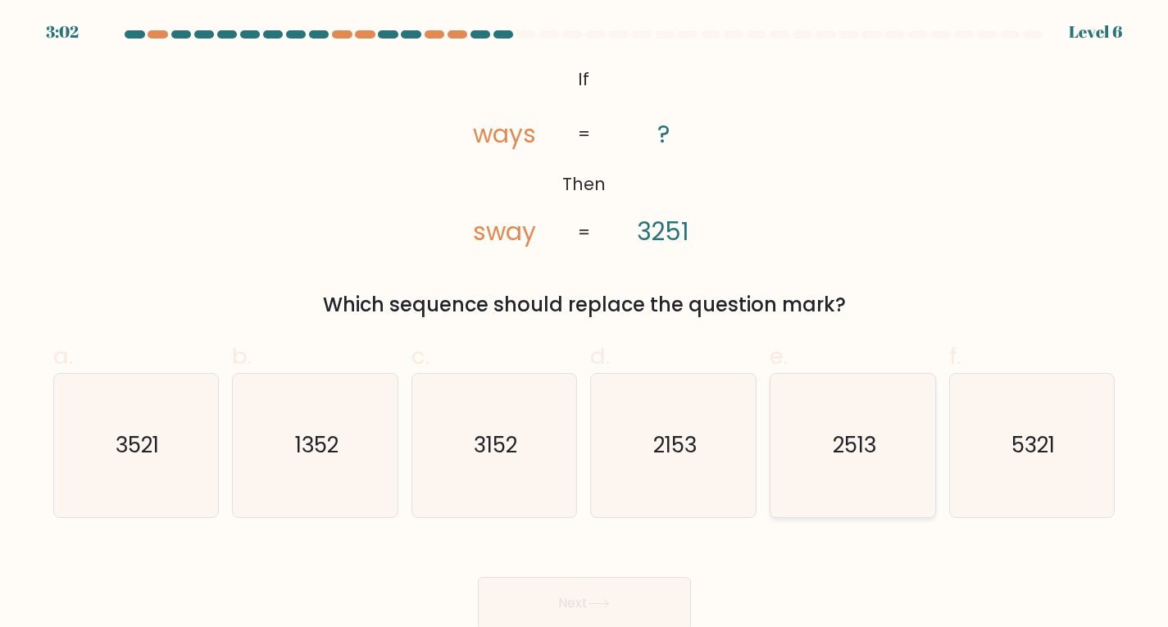
click at [831, 440] on icon "2513" at bounding box center [852, 445] width 143 height 143
click at [585, 325] on input "e. 2513" at bounding box center [584, 319] width 1 height 11
radio input "true"
click at [655, 587] on button "Next" at bounding box center [584, 603] width 213 height 52
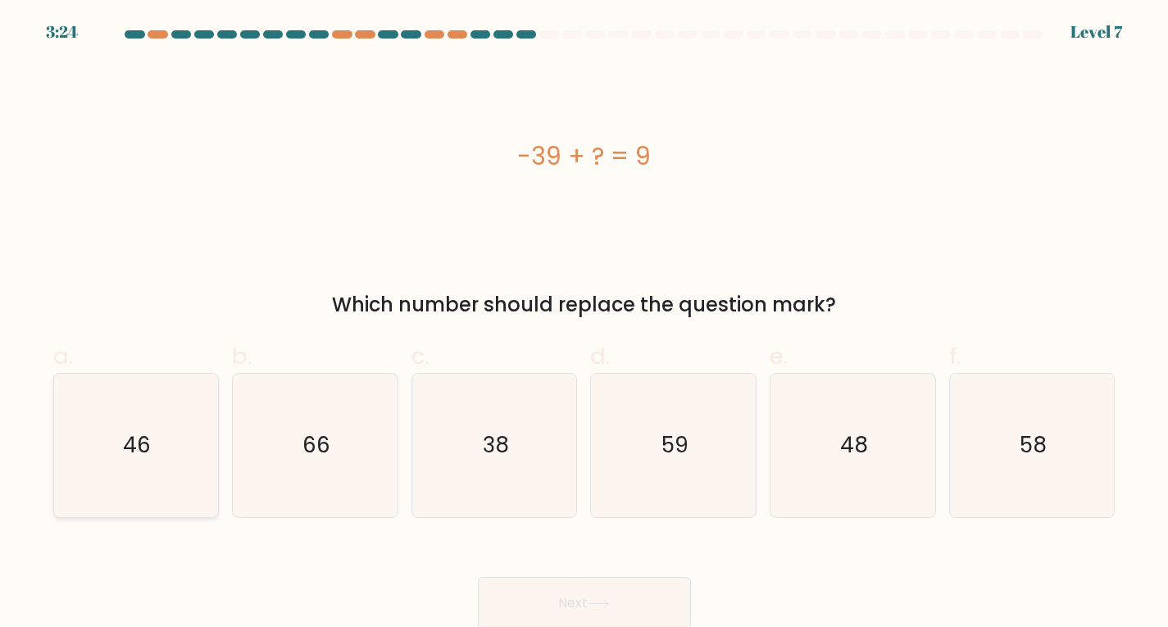
click at [111, 442] on icon "46" at bounding box center [135, 445] width 143 height 143
click at [584, 325] on input "a. 46" at bounding box center [584, 319] width 1 height 11
radio input "true"
click at [806, 507] on icon "48" at bounding box center [852, 445] width 143 height 143
click at [585, 325] on input "e. 48" at bounding box center [584, 319] width 1 height 11
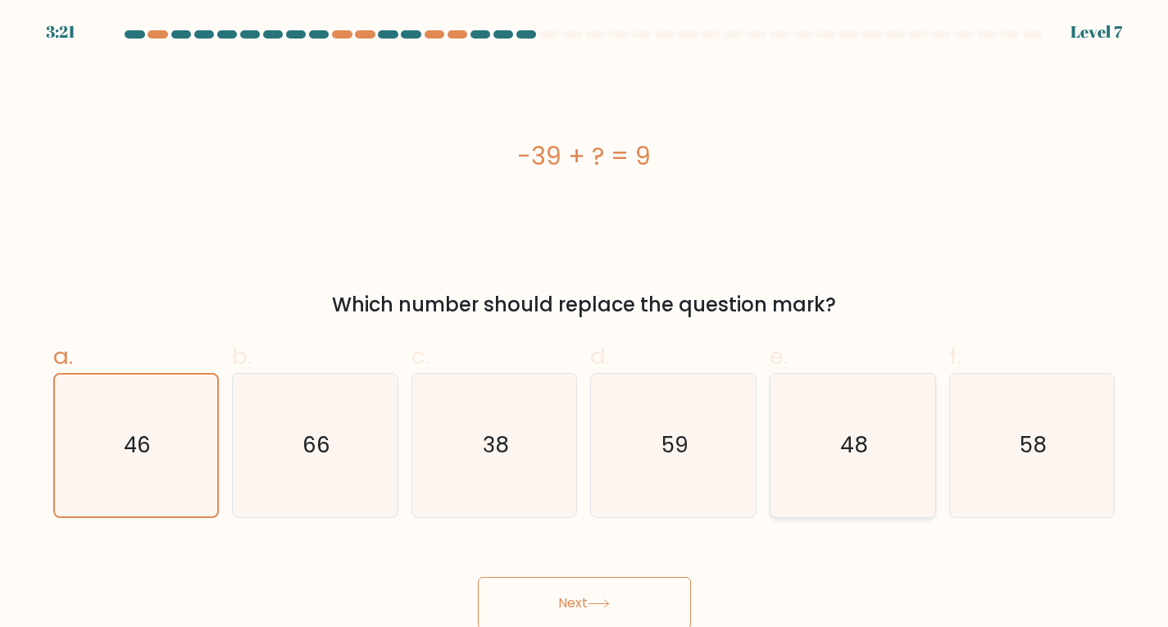
radio input "true"
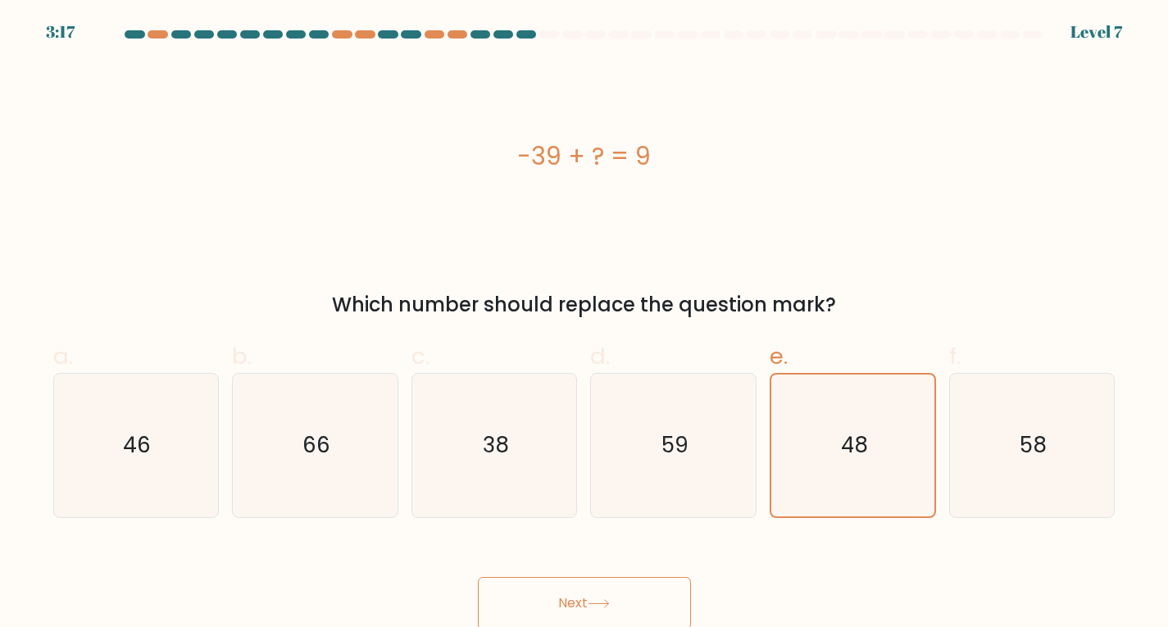
click at [607, 595] on button "Next" at bounding box center [584, 603] width 213 height 52
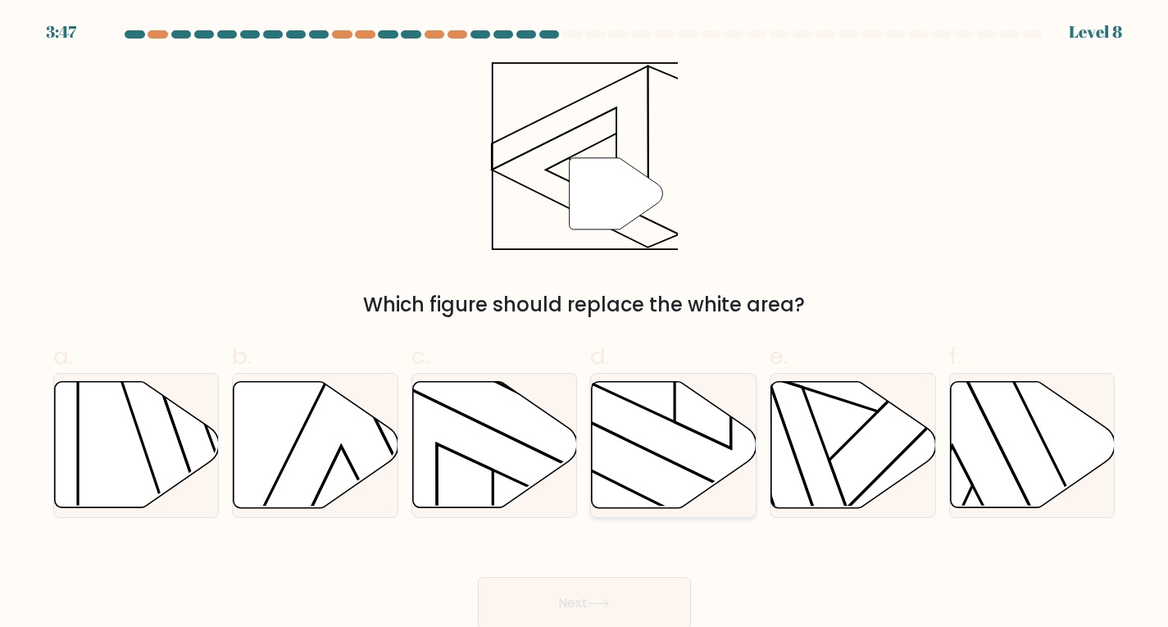
drag, startPoint x: 581, startPoint y: 412, endPoint x: 609, endPoint y: 471, distance: 66.0
click at [576, 412] on div "c." at bounding box center [495, 428] width 180 height 179
click at [617, 473] on icon at bounding box center [674, 444] width 165 height 126
click at [585, 325] on input "d." at bounding box center [584, 319] width 1 height 11
radio input "true"
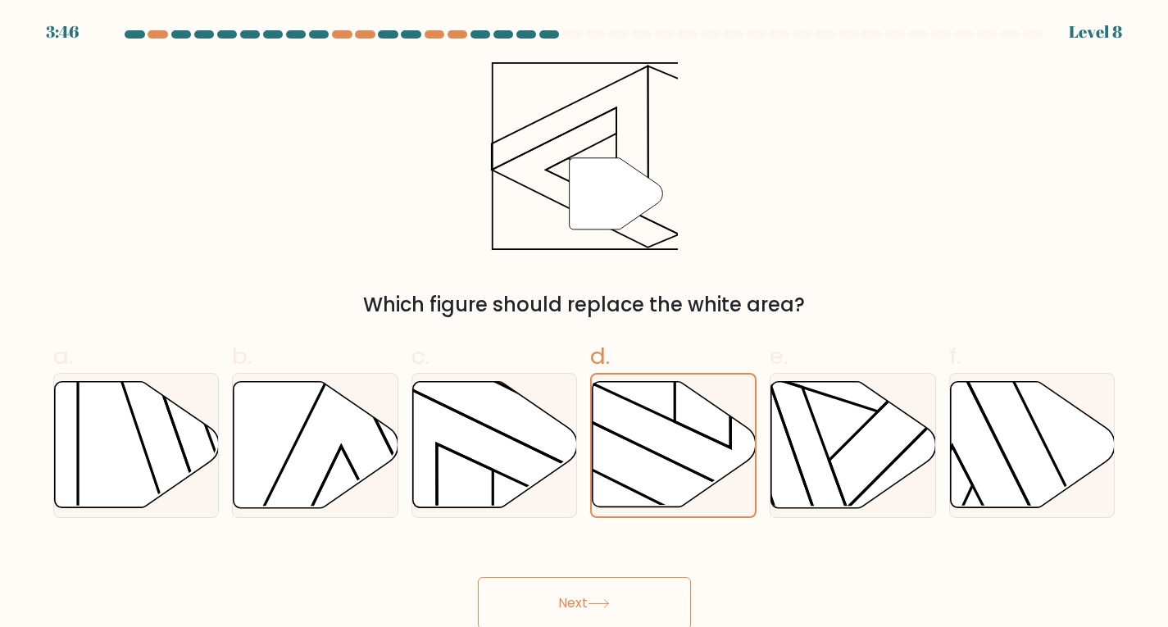
click at [630, 603] on button "Next" at bounding box center [584, 603] width 213 height 52
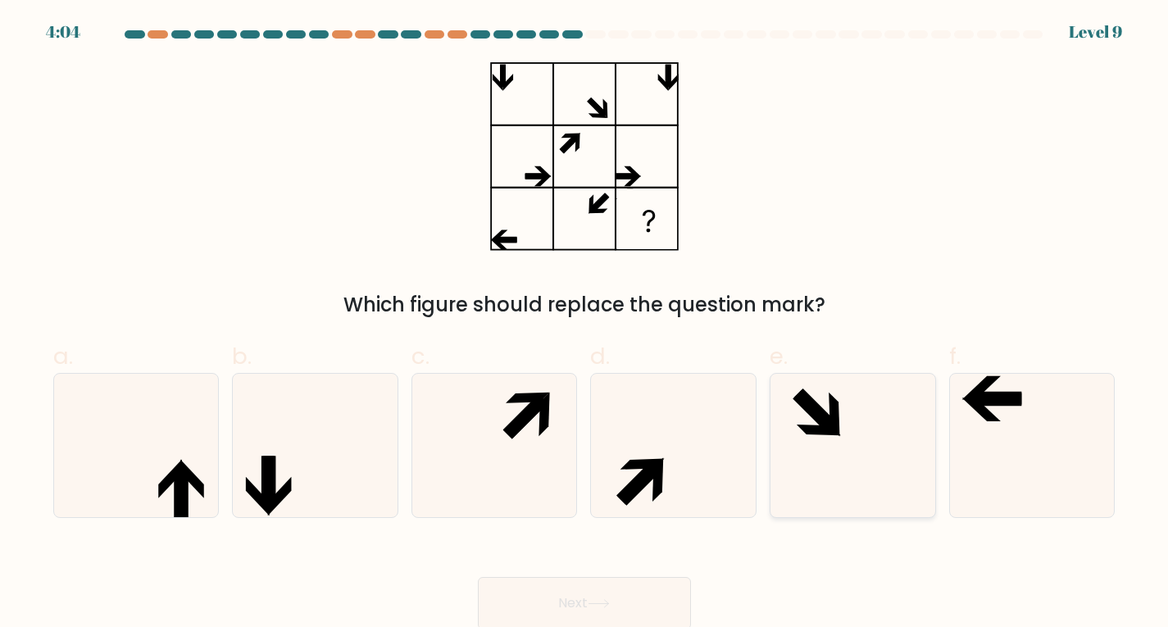
click at [879, 394] on icon at bounding box center [852, 445] width 143 height 143
click at [585, 325] on input "e." at bounding box center [584, 319] width 1 height 11
radio input "true"
click at [930, 459] on div at bounding box center [853, 445] width 166 height 145
click at [585, 325] on input "e." at bounding box center [584, 319] width 1 height 11
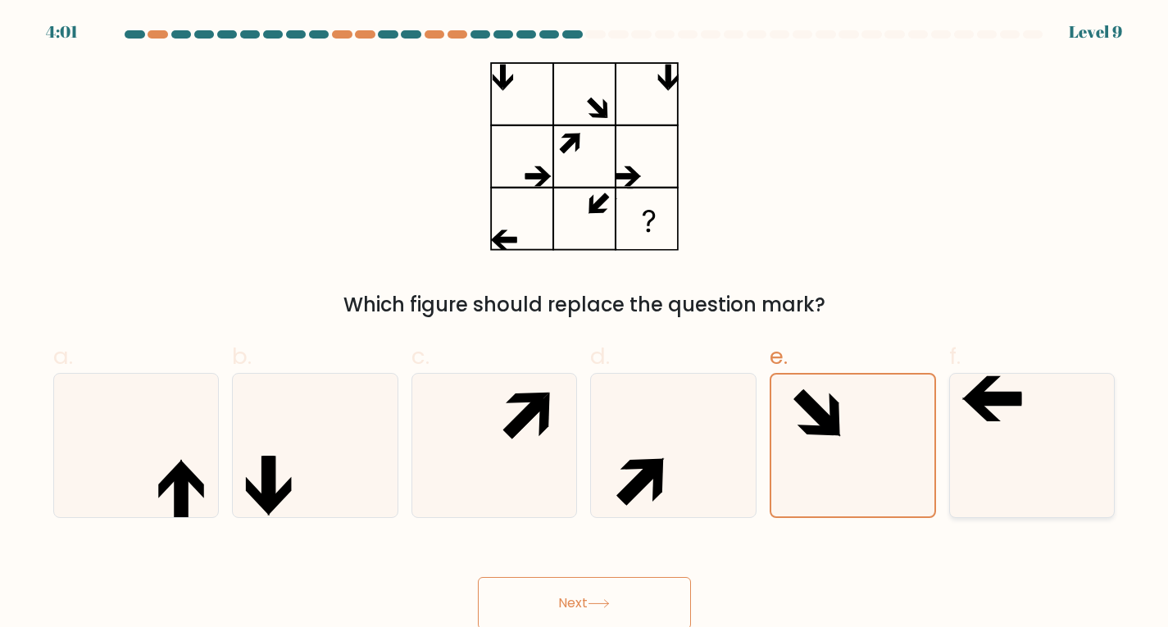
click at [984, 444] on icon at bounding box center [1032, 445] width 143 height 143
click at [585, 325] on input "f." at bounding box center [584, 319] width 1 height 11
radio input "true"
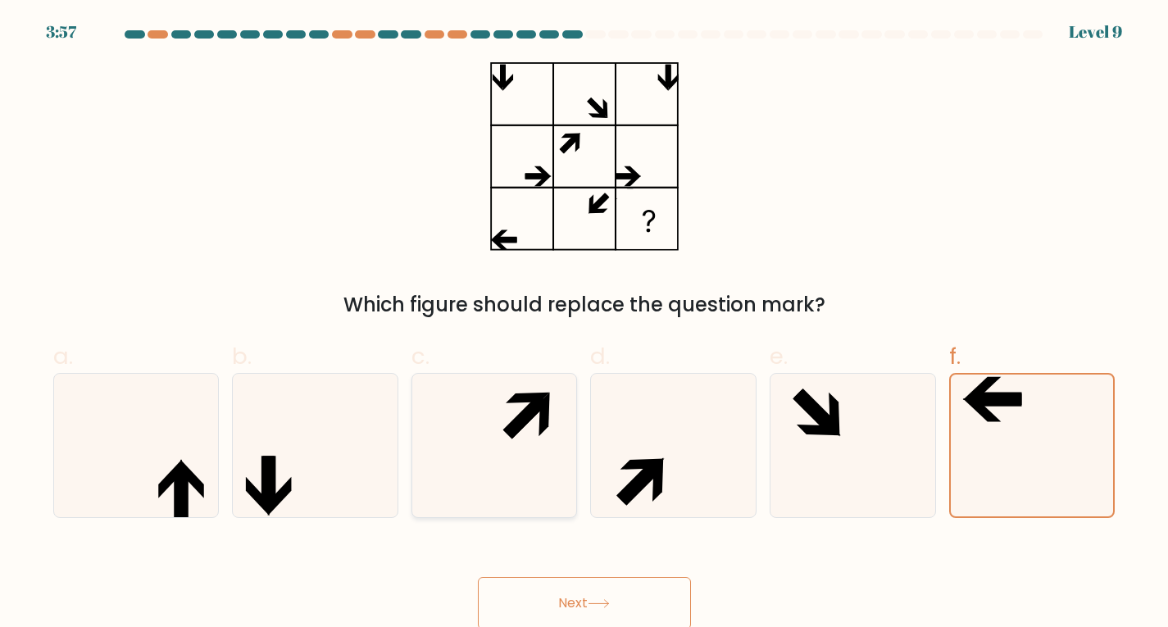
click at [493, 434] on icon at bounding box center [494, 445] width 143 height 143
click at [584, 325] on input "c." at bounding box center [584, 319] width 1 height 11
radio input "true"
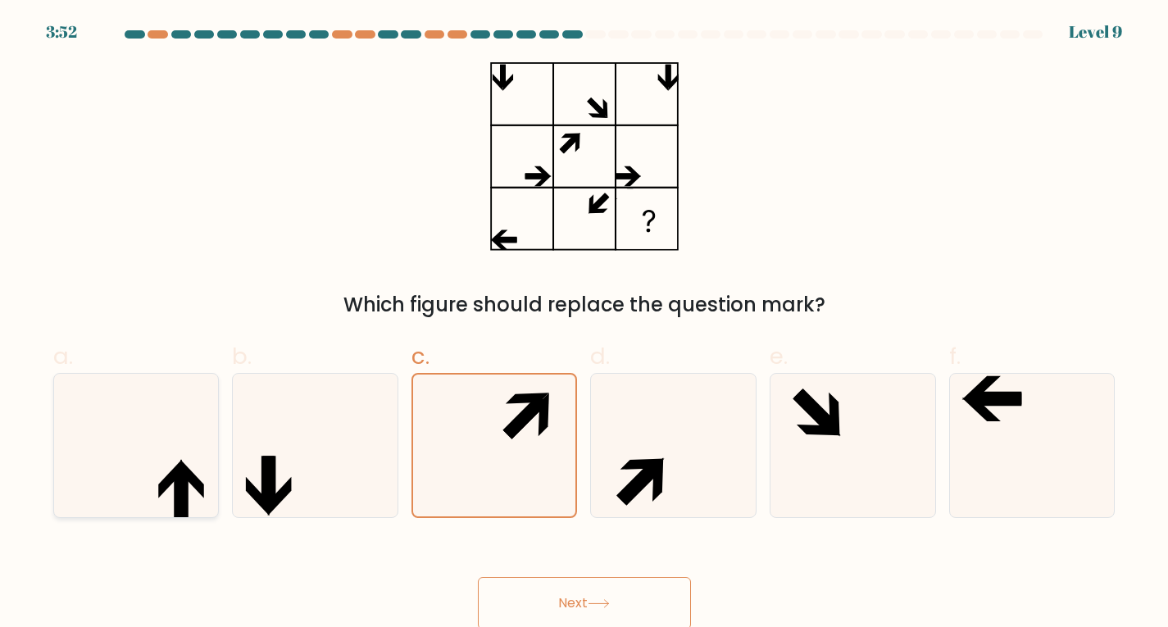
click at [149, 463] on icon at bounding box center [135, 445] width 143 height 143
click at [584, 325] on input "a." at bounding box center [584, 319] width 1 height 11
radio input "true"
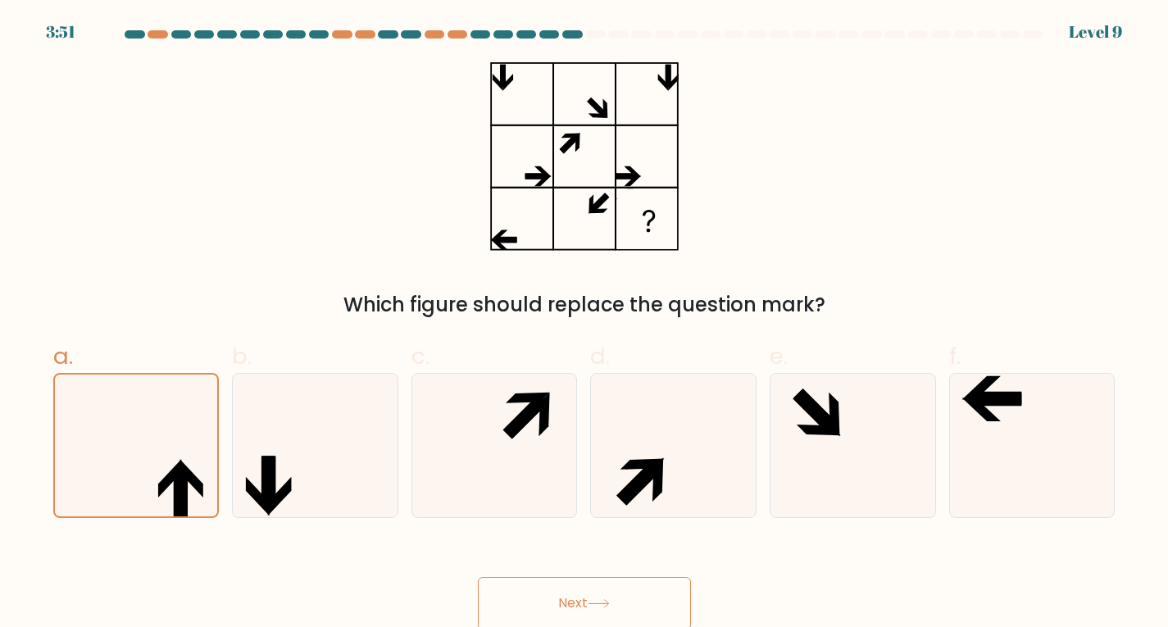
click at [576, 582] on button "Next" at bounding box center [584, 603] width 213 height 52
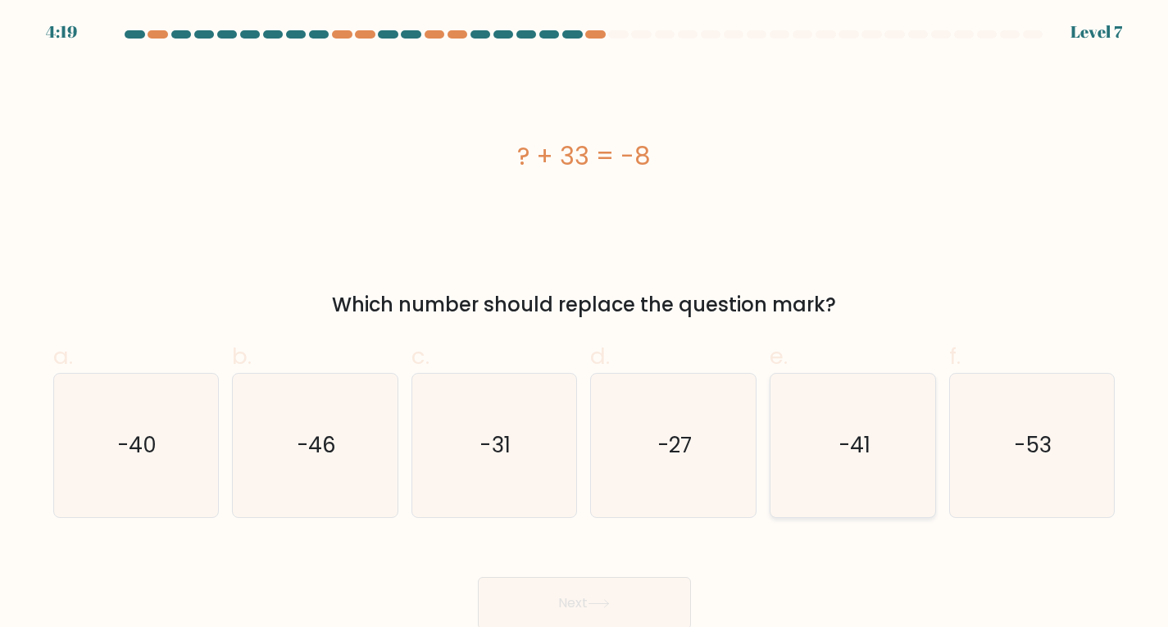
click at [891, 480] on icon "-41" at bounding box center [852, 445] width 143 height 143
click at [585, 325] on input "e. -41" at bounding box center [584, 319] width 1 height 11
radio input "true"
click at [694, 583] on div "Next" at bounding box center [584, 584] width 1082 height 92
click at [603, 598] on button "Next" at bounding box center [584, 603] width 213 height 52
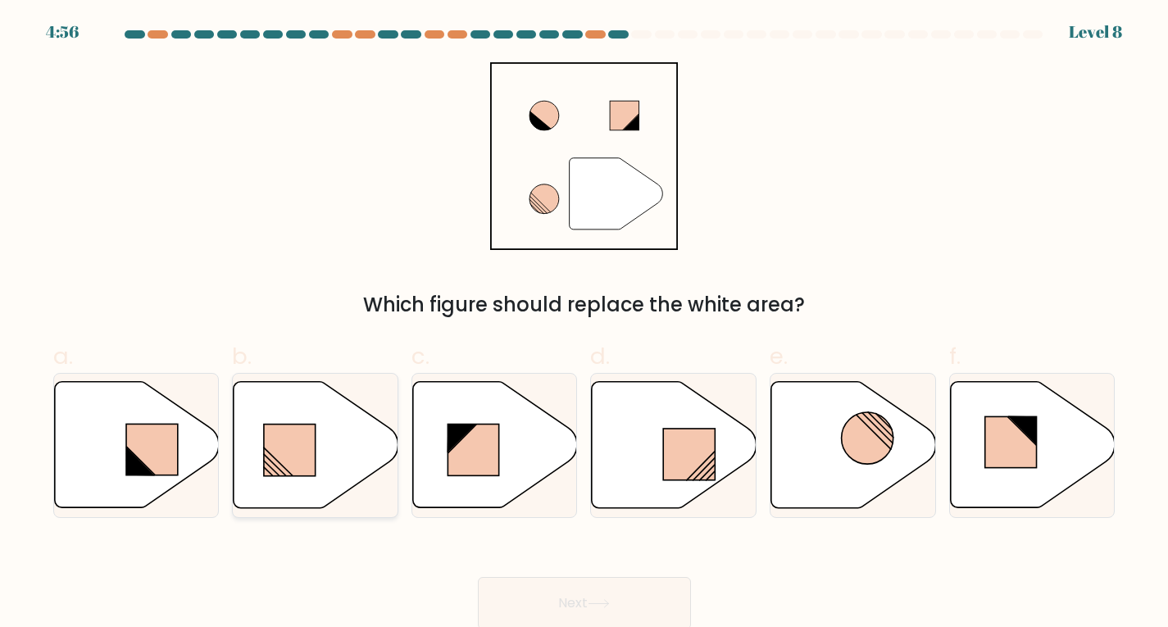
click at [394, 439] on icon at bounding box center [316, 444] width 165 height 126
click at [584, 325] on input "b." at bounding box center [584, 319] width 1 height 11
radio input "true"
click at [458, 457] on rect at bounding box center [473, 450] width 51 height 52
click at [584, 325] on input "c." at bounding box center [584, 319] width 1 height 11
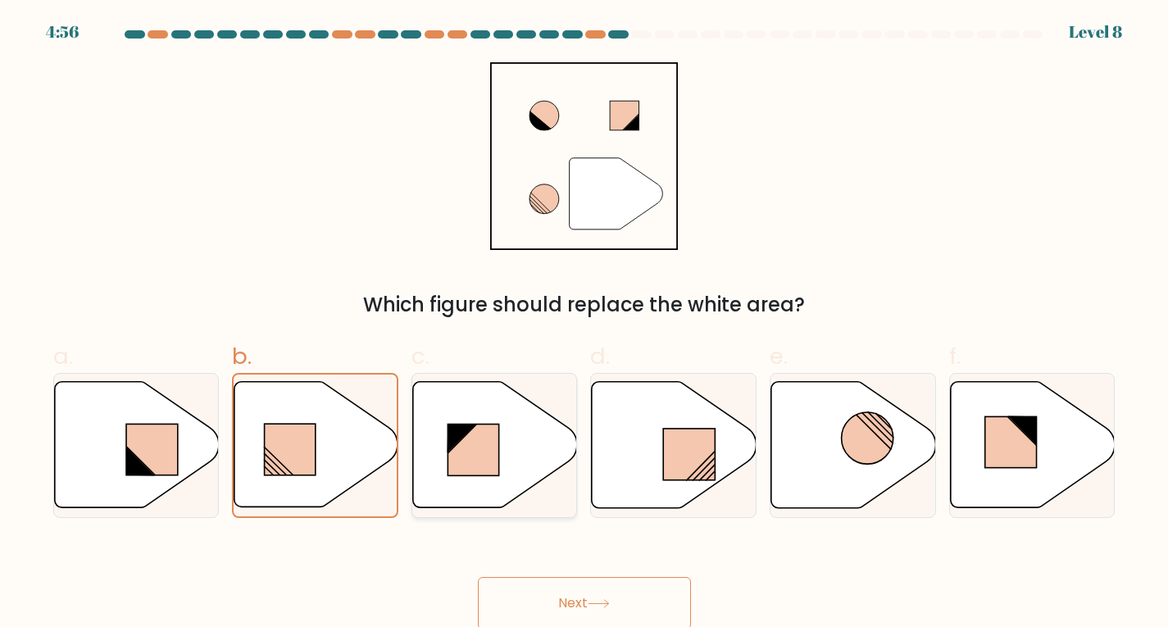
radio input "true"
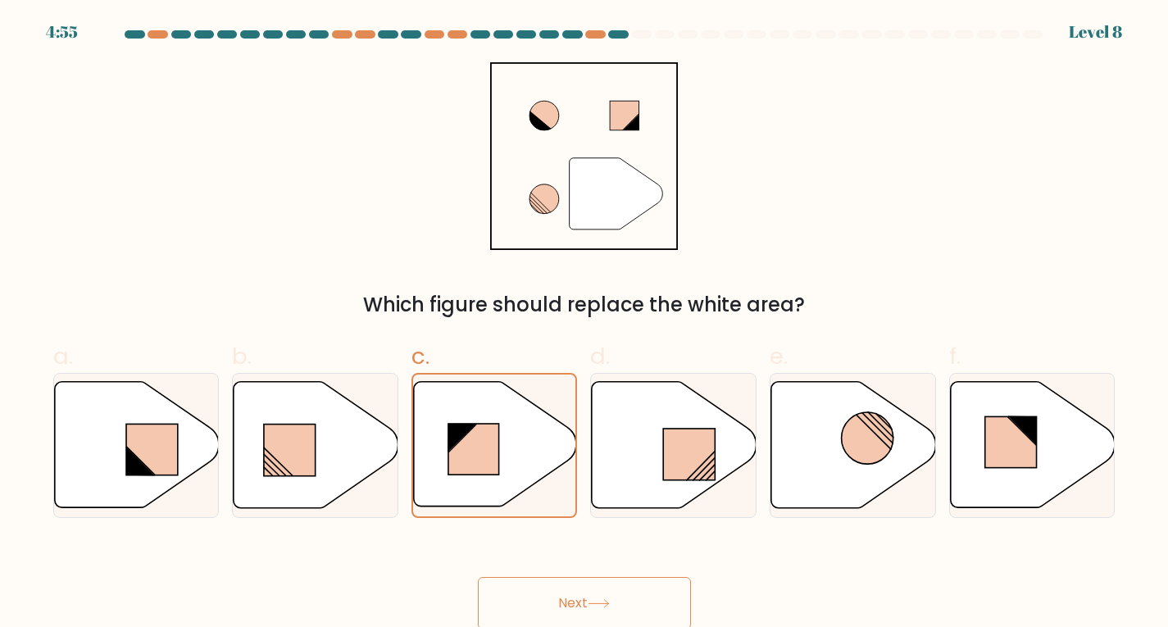
click at [568, 582] on button "Next" at bounding box center [584, 603] width 213 height 52
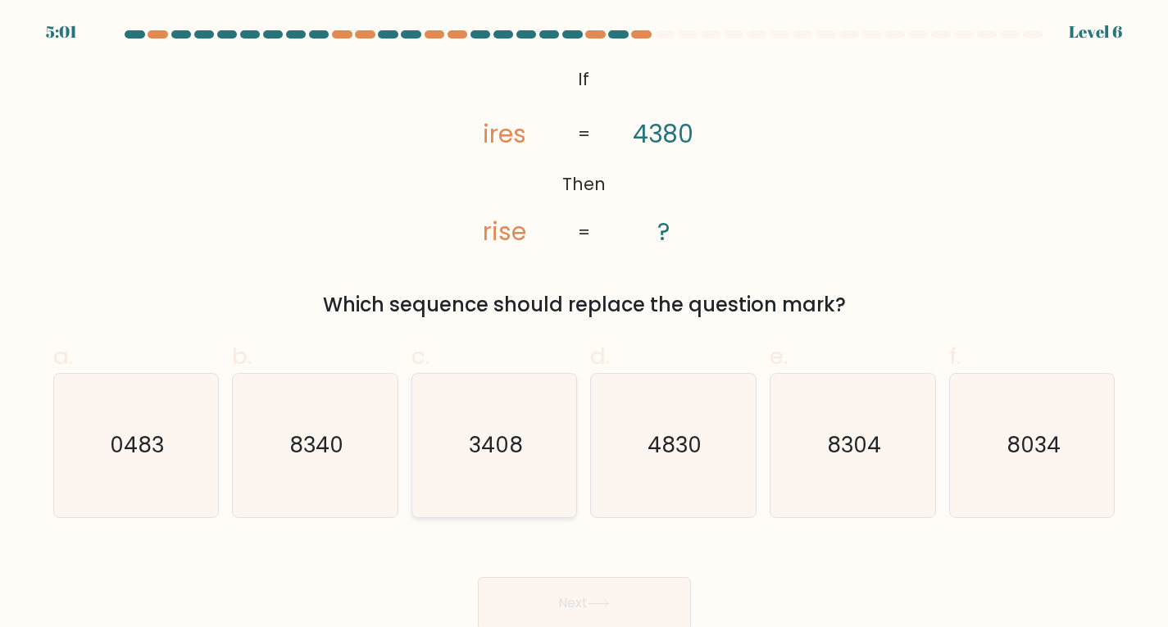
click at [546, 489] on icon "3408" at bounding box center [494, 445] width 143 height 143
click at [584, 325] on input "c. 3408" at bounding box center [584, 319] width 1 height 11
radio input "true"
click at [634, 613] on button "Next" at bounding box center [584, 603] width 213 height 52
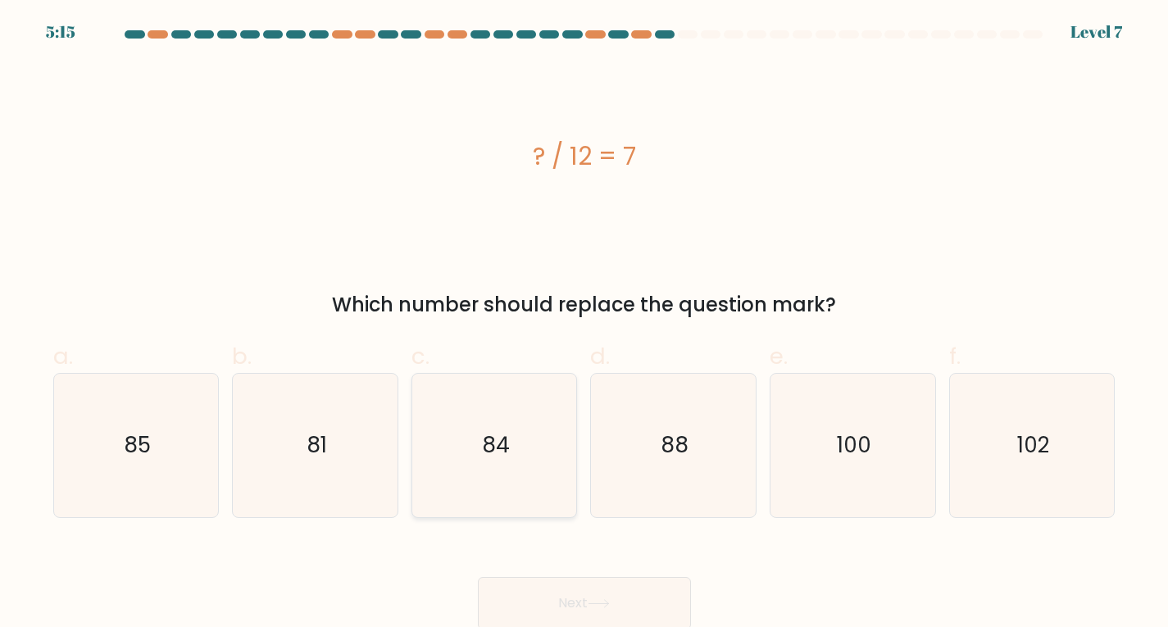
drag, startPoint x: 431, startPoint y: 387, endPoint x: 466, endPoint y: 488, distance: 106.8
click at [431, 388] on icon "84" at bounding box center [494, 445] width 143 height 143
click at [584, 325] on input "c. 84" at bounding box center [584, 319] width 1 height 11
radio input "true"
drag, startPoint x: 550, startPoint y: 602, endPoint x: 551, endPoint y: 580, distance: 22.1
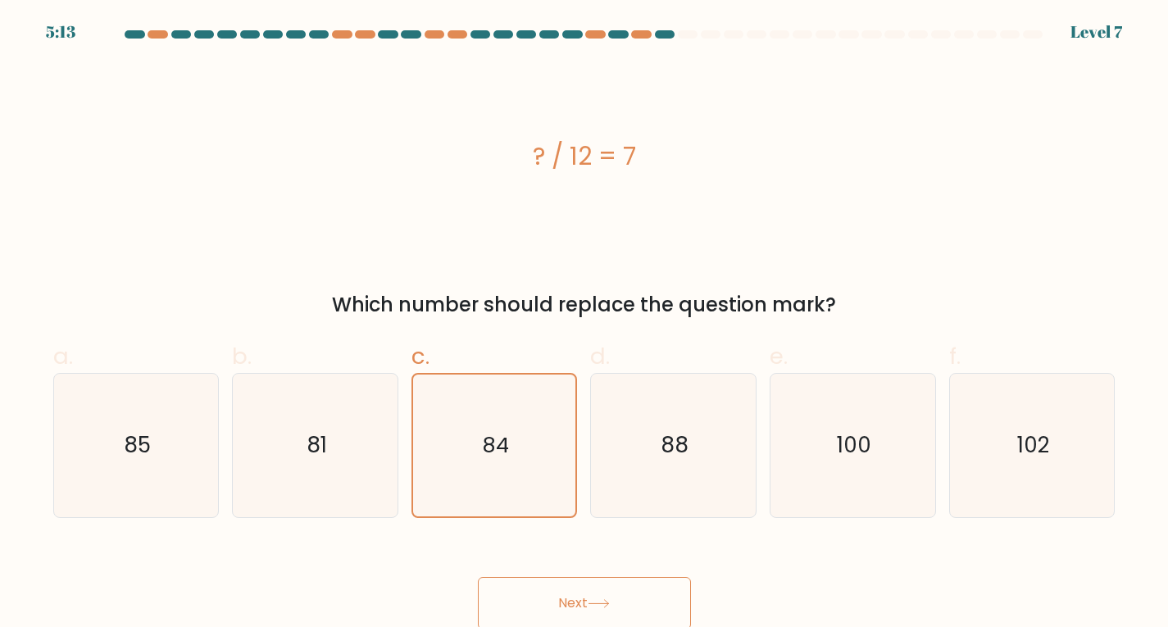
click at [550, 600] on button "Next" at bounding box center [584, 603] width 213 height 52
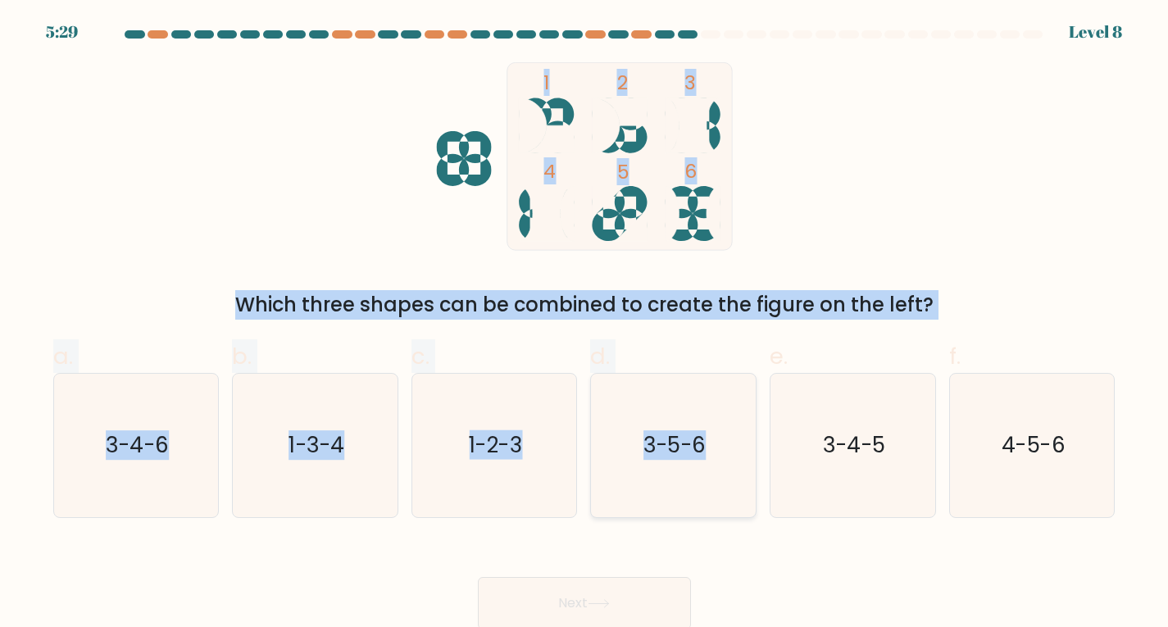
drag, startPoint x: 701, startPoint y: 267, endPoint x: 714, endPoint y: 442, distance: 175.1
click at [714, 442] on form at bounding box center [584, 329] width 1168 height 599
click at [720, 412] on icon "3-5-6" at bounding box center [673, 445] width 143 height 143
click at [585, 325] on input "d. 3-5-6" at bounding box center [584, 319] width 1 height 11
radio input "true"
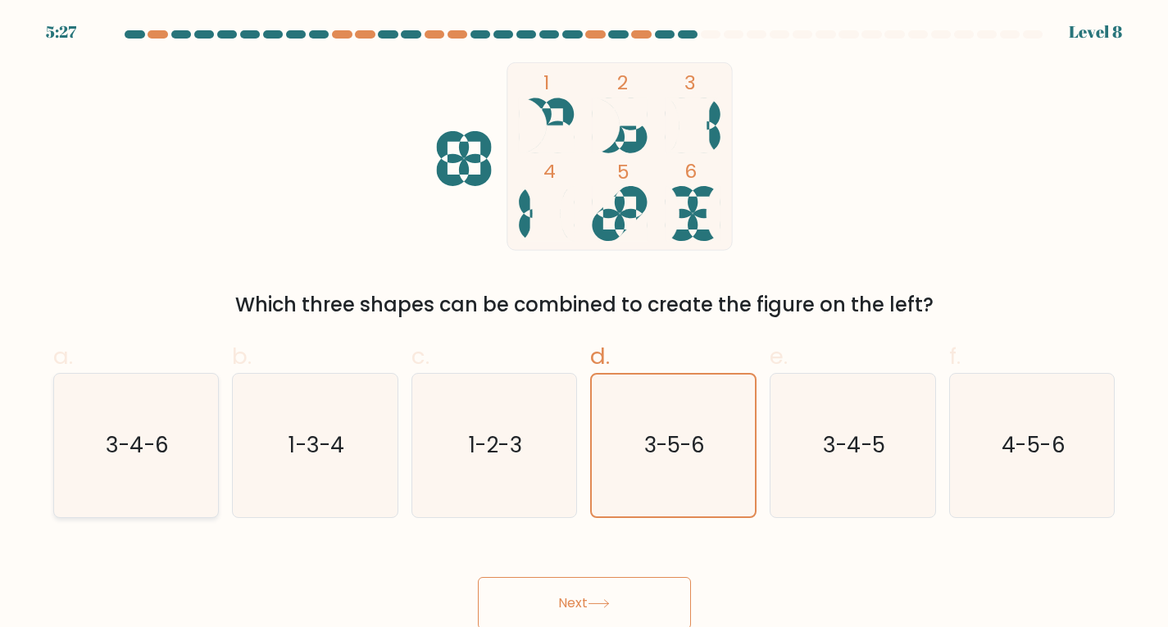
click at [134, 477] on icon "3-4-6" at bounding box center [135, 445] width 143 height 143
click at [584, 325] on input "a. 3-4-6" at bounding box center [584, 319] width 1 height 11
radio input "true"
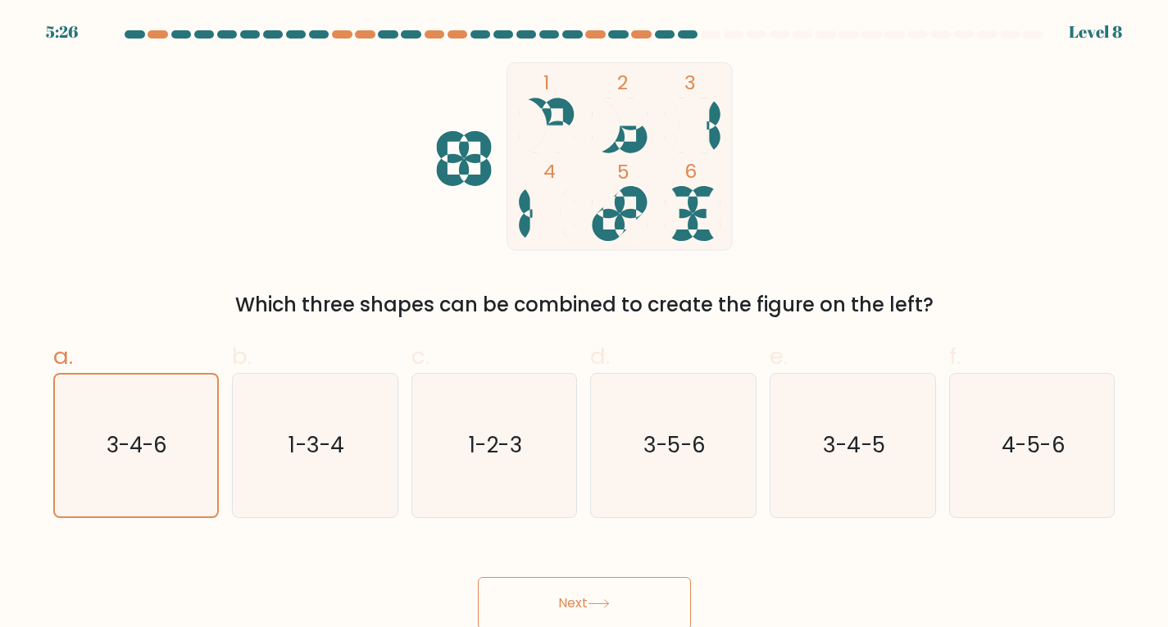
click at [618, 591] on button "Next" at bounding box center [584, 603] width 213 height 52
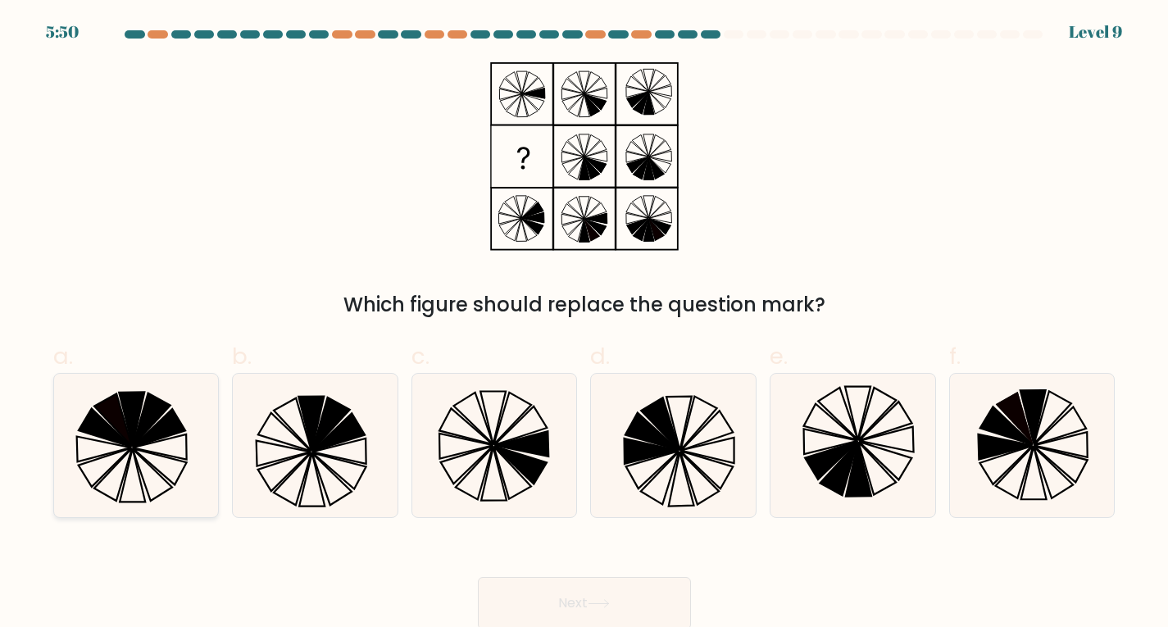
click at [149, 471] on icon at bounding box center [135, 445] width 143 height 143
click at [584, 325] on input "a." at bounding box center [584, 319] width 1 height 11
radio input "true"
click at [1007, 428] on icon at bounding box center [1006, 426] width 52 height 38
click at [585, 325] on input "f." at bounding box center [584, 319] width 1 height 11
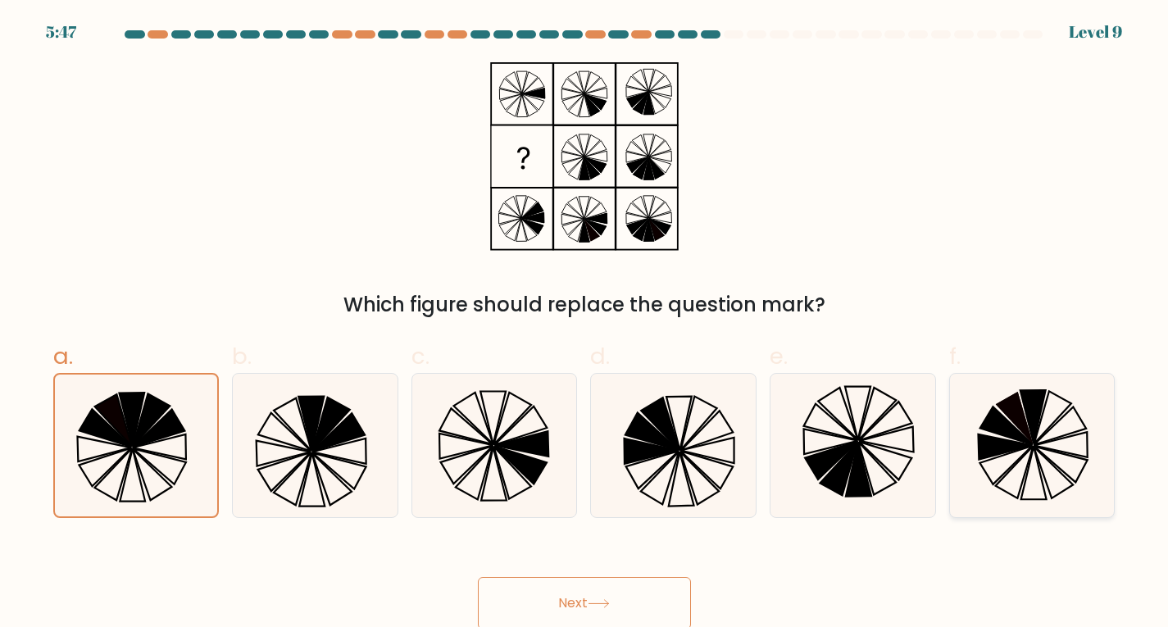
radio input "true"
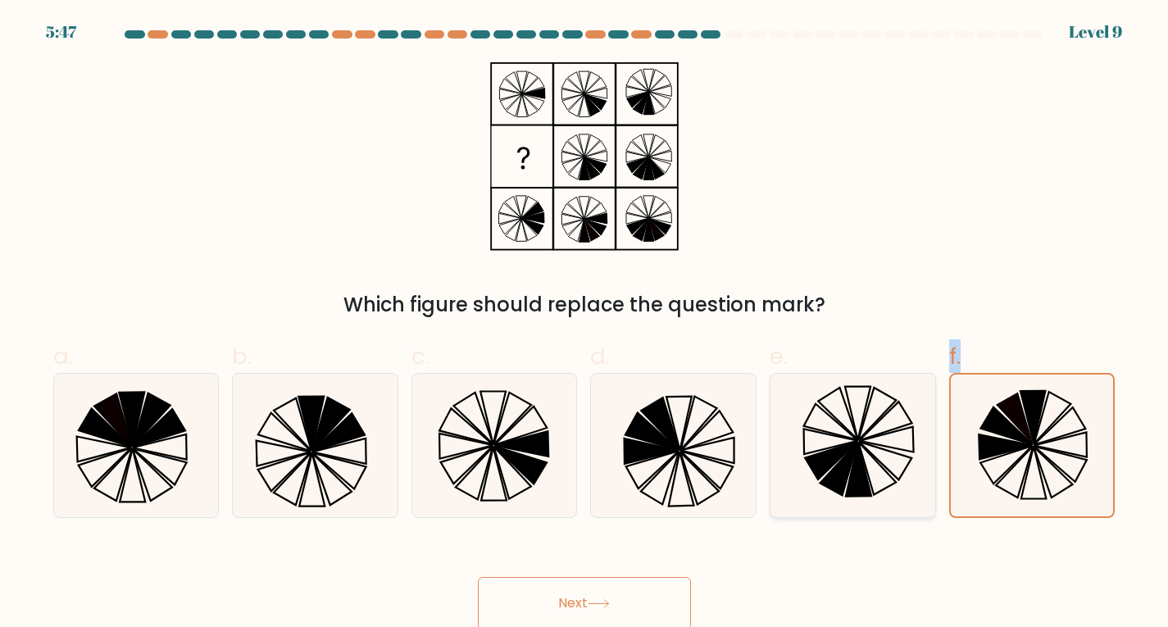
drag, startPoint x: 1007, startPoint y: 428, endPoint x: 935, endPoint y: 509, distance: 108.6
click at [935, 509] on div "a. b." at bounding box center [585, 422] width 1076 height 192
click at [977, 549] on div "Next" at bounding box center [584, 584] width 1082 height 92
click at [339, 482] on icon at bounding box center [314, 445] width 143 height 143
click at [584, 325] on input "b." at bounding box center [584, 319] width 1 height 11
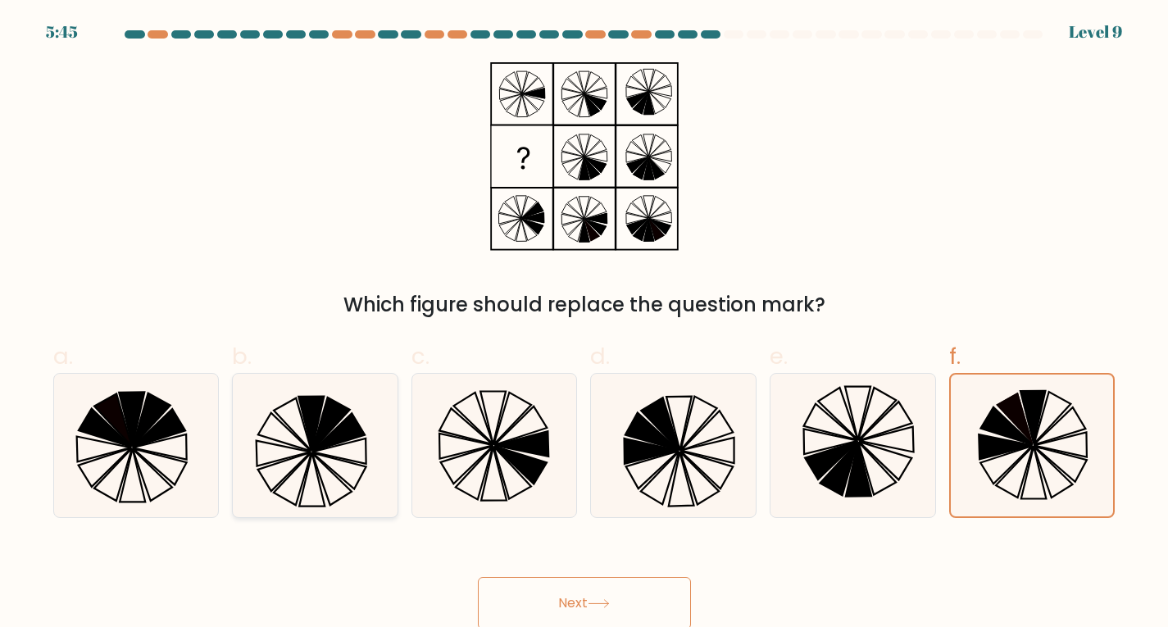
radio input "true"
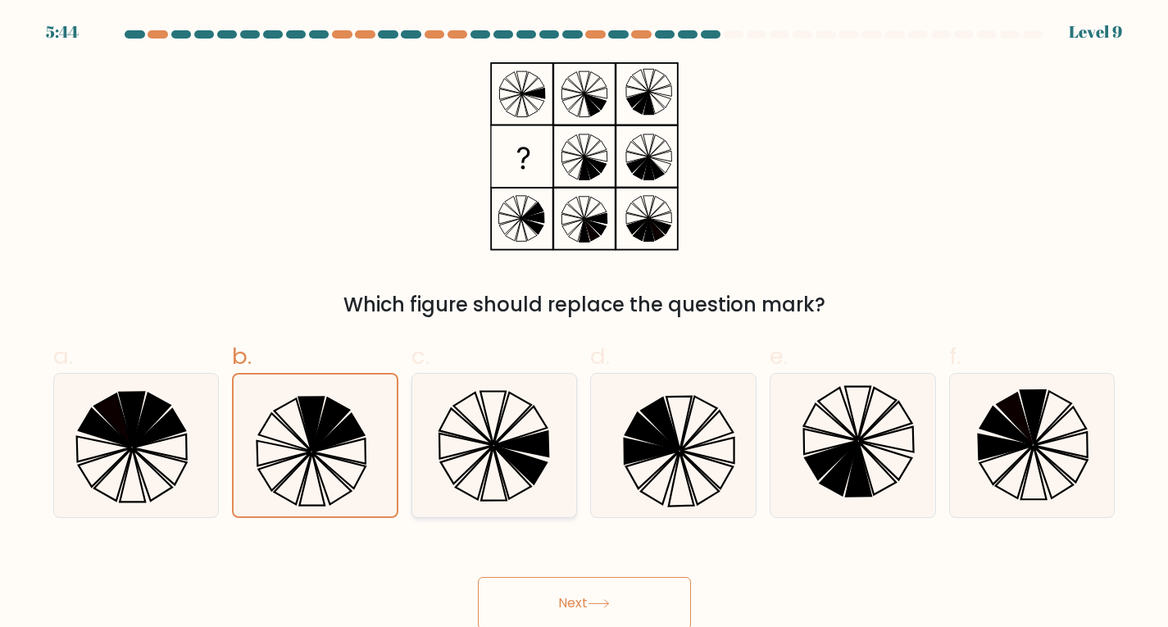
click at [536, 491] on icon at bounding box center [494, 445] width 143 height 143
click at [584, 325] on input "c." at bounding box center [584, 319] width 1 height 11
radio input "true"
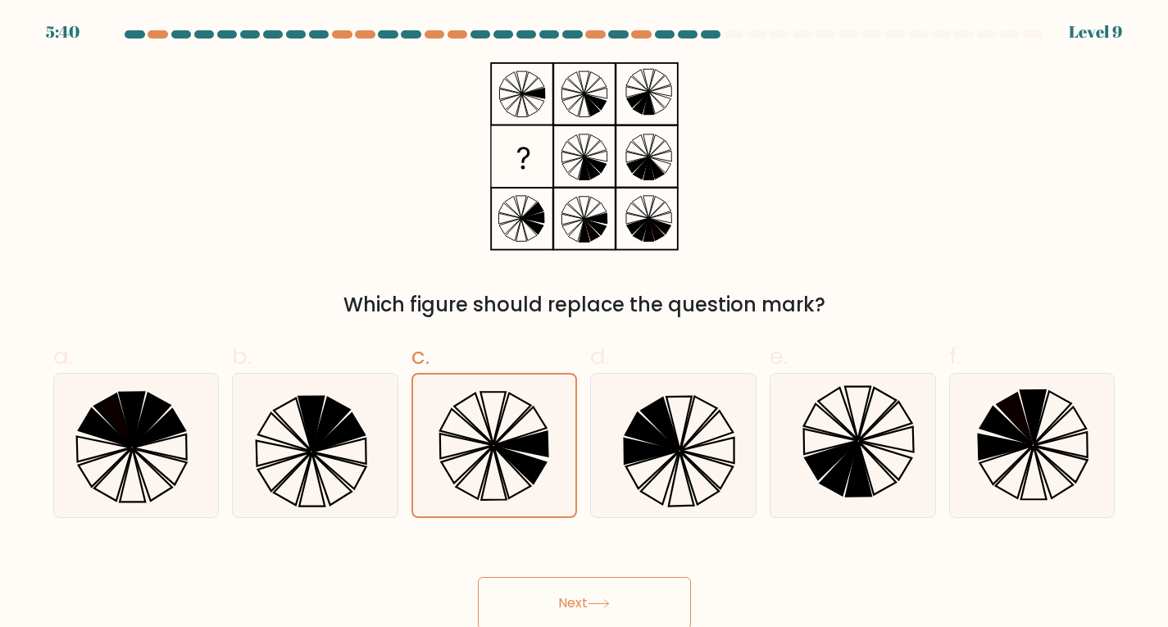
click at [684, 602] on button "Next" at bounding box center [584, 603] width 213 height 52
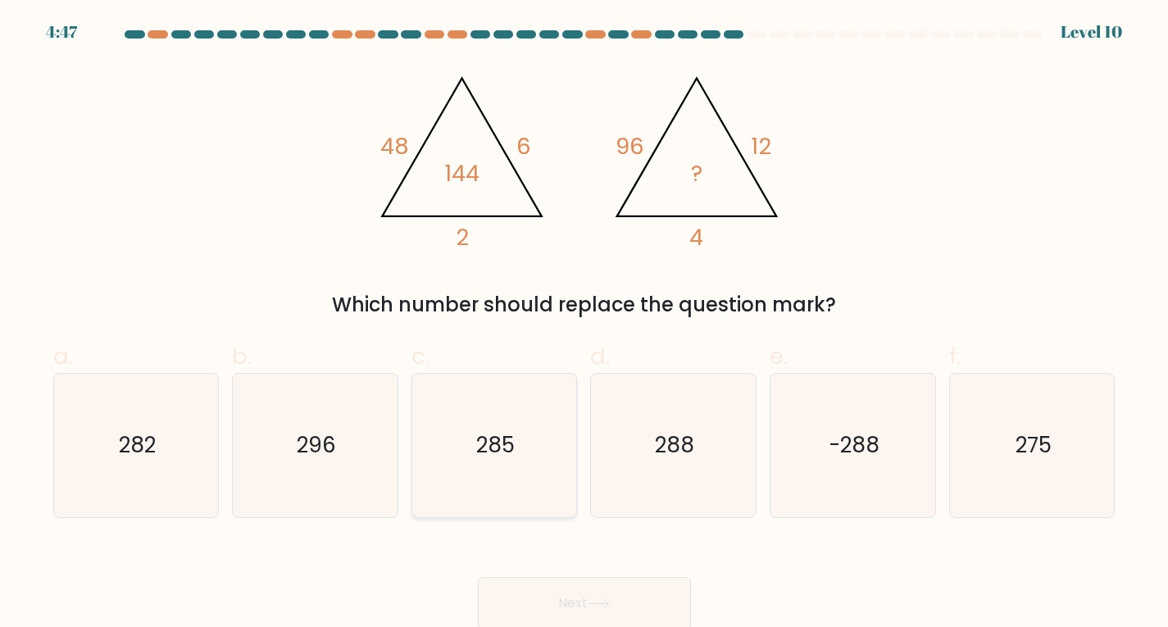
click at [448, 453] on icon "285" at bounding box center [494, 445] width 143 height 143
click at [584, 325] on input "c. 285" at bounding box center [584, 319] width 1 height 11
radio input "true"
click at [624, 497] on icon "288" at bounding box center [673, 445] width 143 height 143
click at [585, 325] on input "d. 288" at bounding box center [584, 319] width 1 height 11
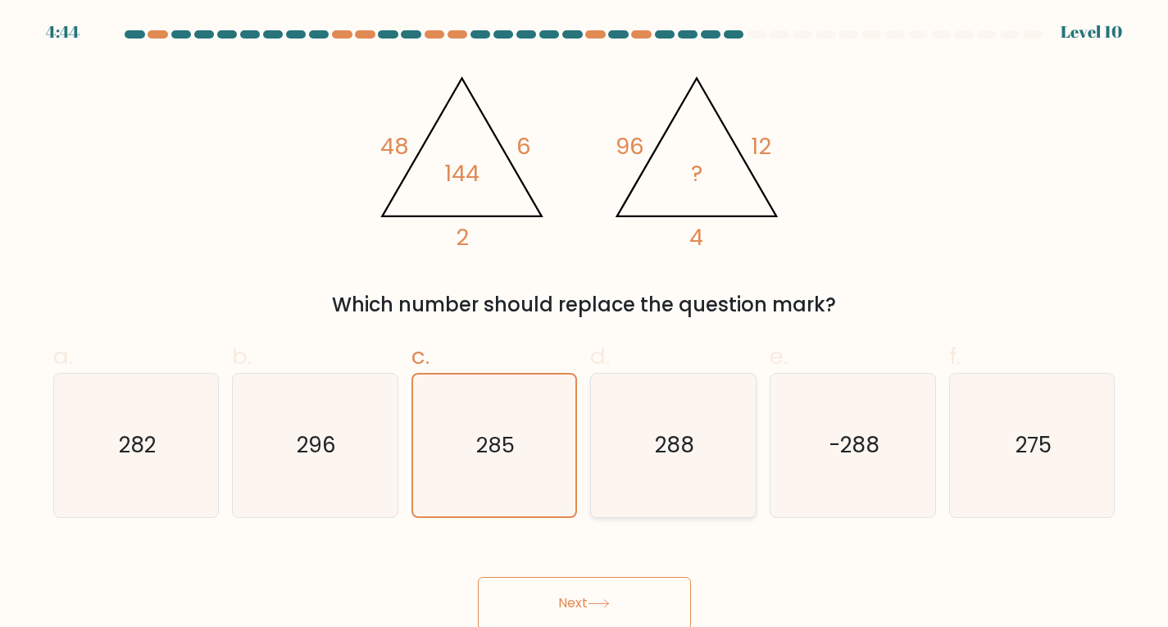
radio input "true"
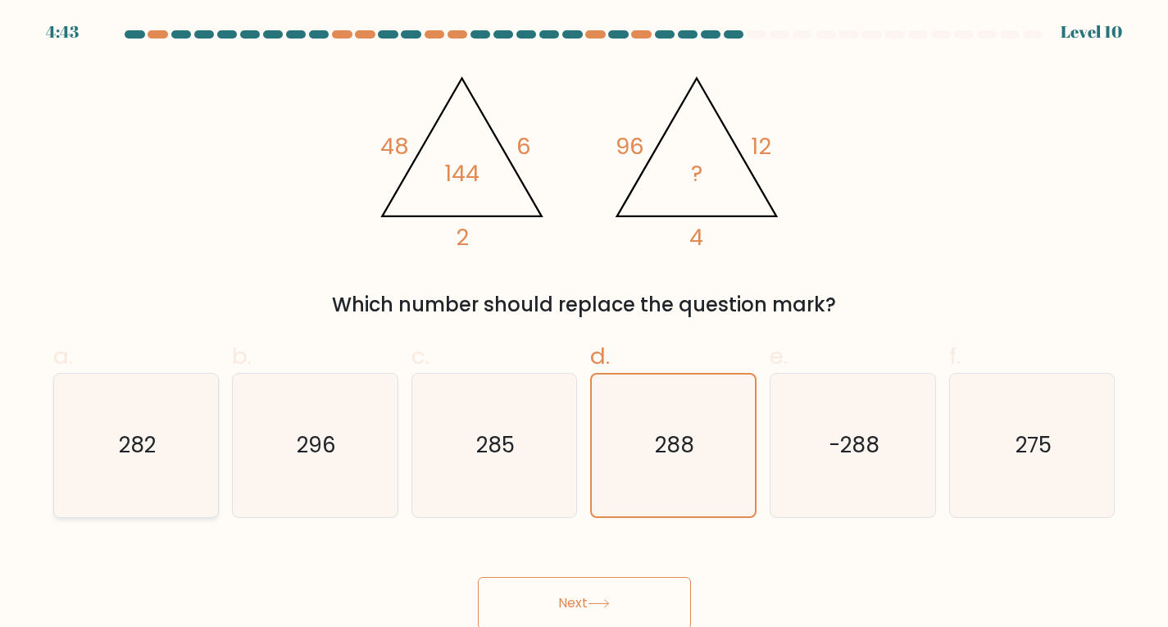
click at [181, 467] on icon "282" at bounding box center [135, 445] width 143 height 143
click at [584, 325] on input "a. 282" at bounding box center [584, 319] width 1 height 11
radio input "true"
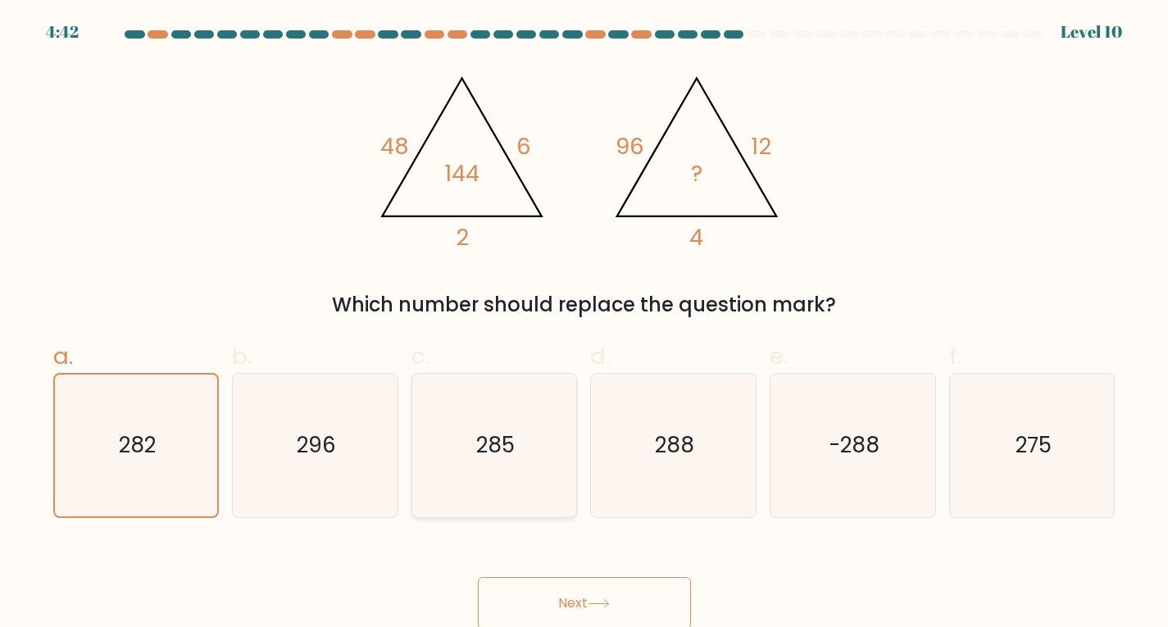
drag, startPoint x: 351, startPoint y: 448, endPoint x: 507, endPoint y: 413, distance: 159.7
click at [396, 436] on div "296" at bounding box center [315, 445] width 166 height 145
click at [584, 325] on input "b. 296" at bounding box center [584, 319] width 1 height 11
radio input "true"
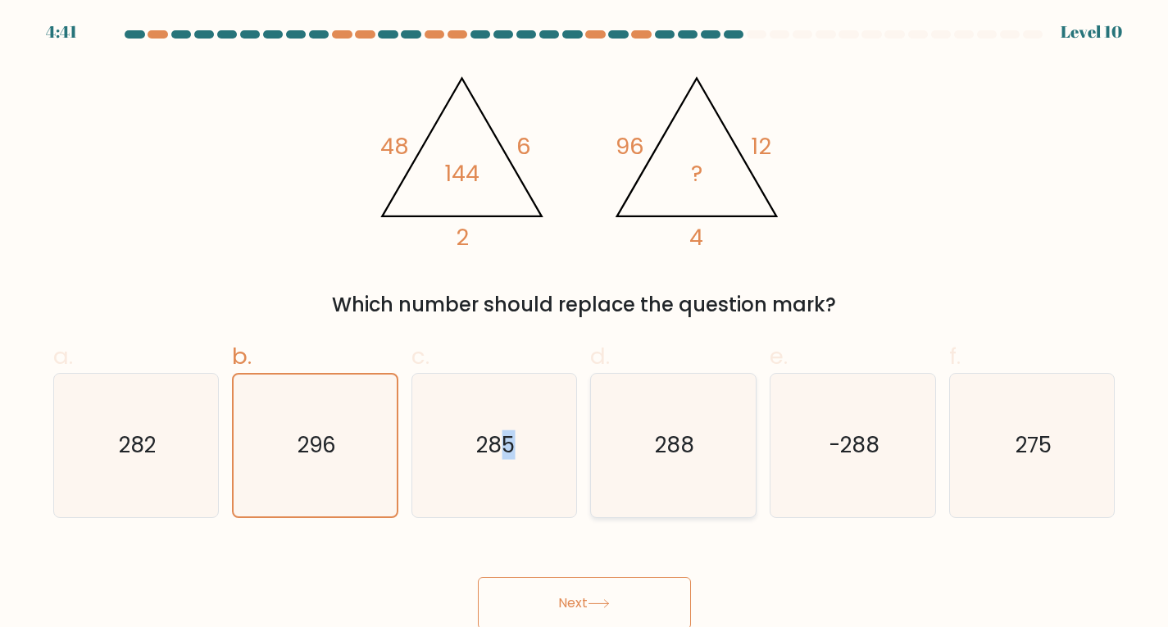
drag, startPoint x: 507, startPoint y: 413, endPoint x: 604, endPoint y: 402, distance: 98.1
click at [550, 407] on icon "285" at bounding box center [494, 445] width 143 height 143
drag, startPoint x: 606, startPoint y: 402, endPoint x: 694, endPoint y: 402, distance: 87.7
click at [694, 402] on icon "288" at bounding box center [673, 445] width 143 height 143
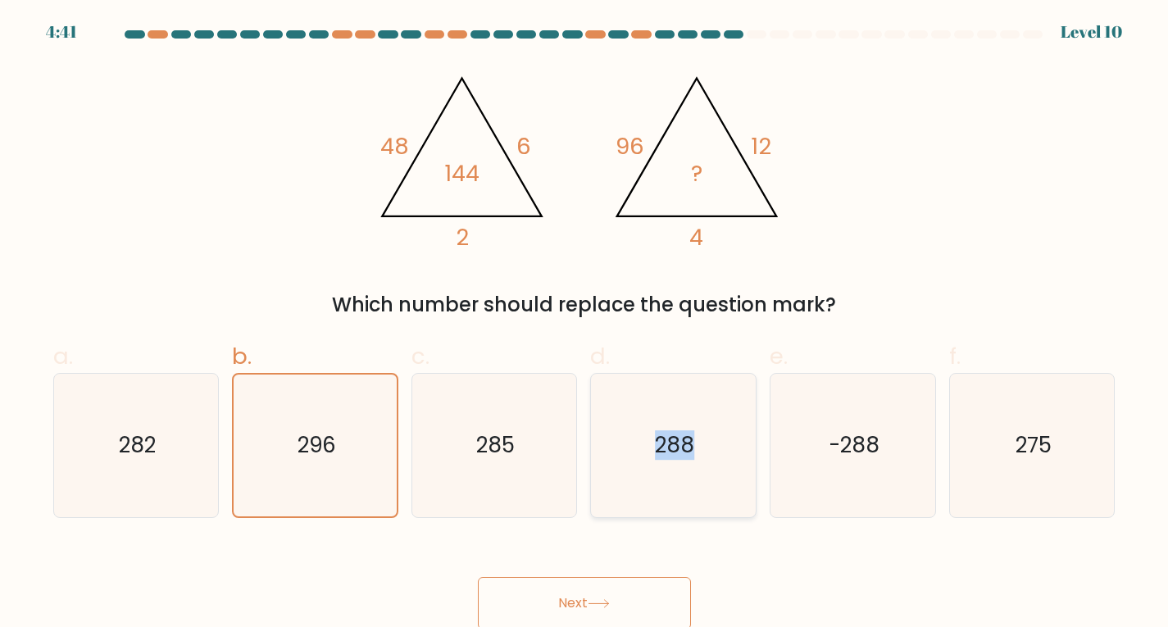
click at [585, 325] on input "d. 288" at bounding box center [584, 319] width 1 height 11
radio input "true"
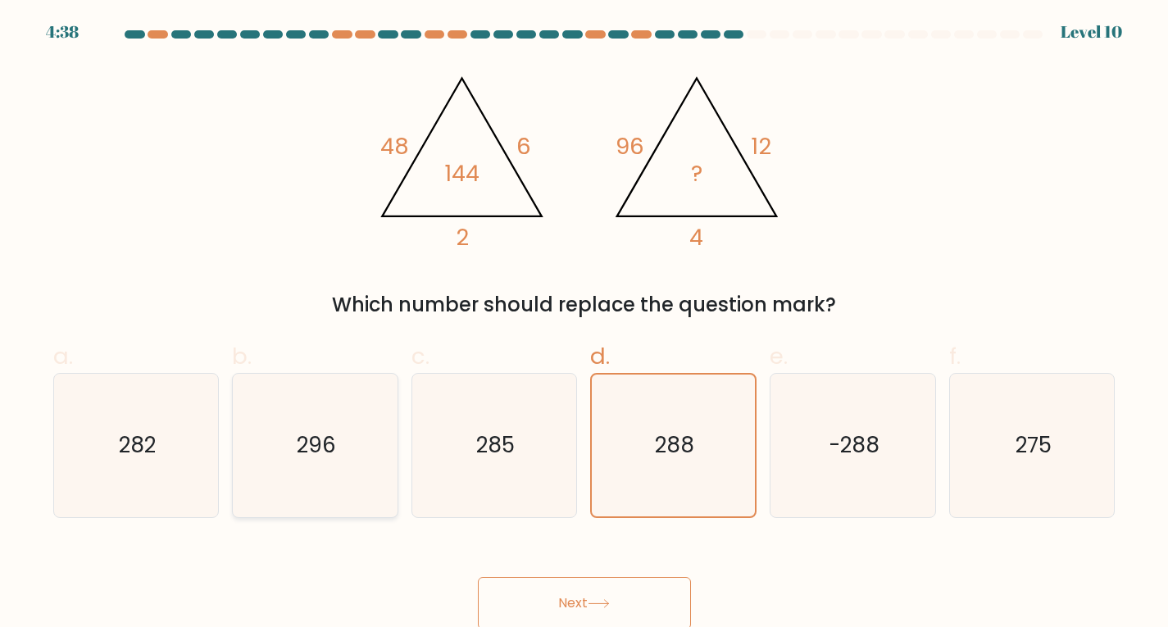
click at [380, 426] on icon "296" at bounding box center [314, 445] width 143 height 143
click at [584, 325] on input "b. 296" at bounding box center [584, 319] width 1 height 11
radio input "true"
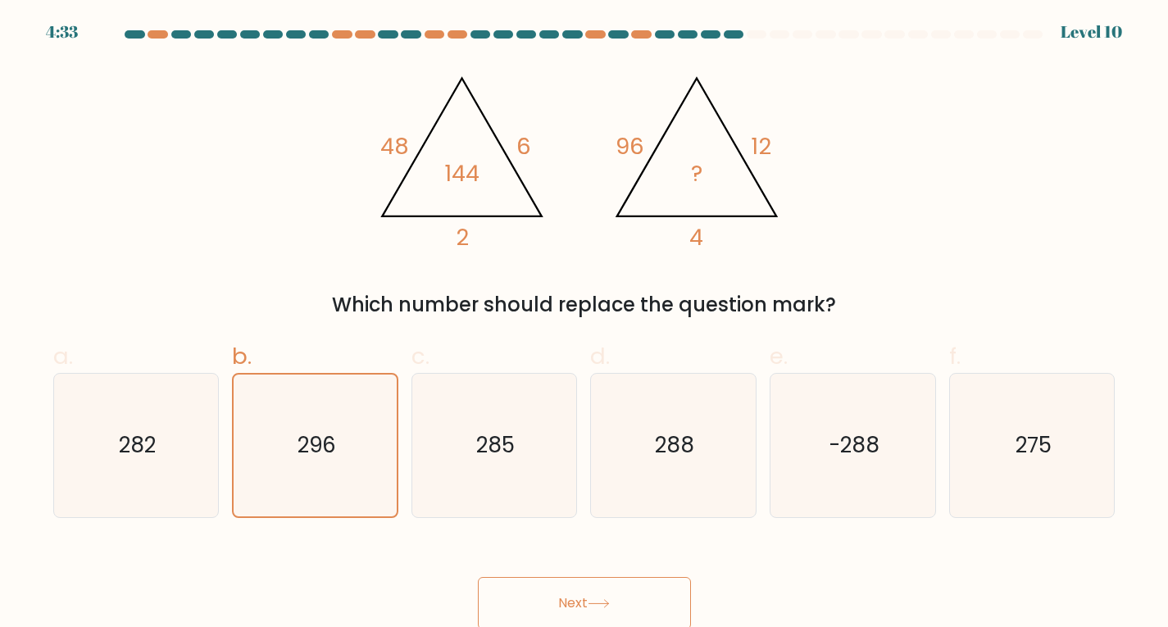
drag, startPoint x: 663, startPoint y: 589, endPoint x: 966, endPoint y: 572, distance: 302.9
click at [966, 572] on div "Next" at bounding box center [584, 584] width 1082 height 92
click at [715, 480] on icon "288" at bounding box center [673, 445] width 143 height 143
click at [585, 325] on input "d. 288" at bounding box center [584, 319] width 1 height 11
radio input "true"
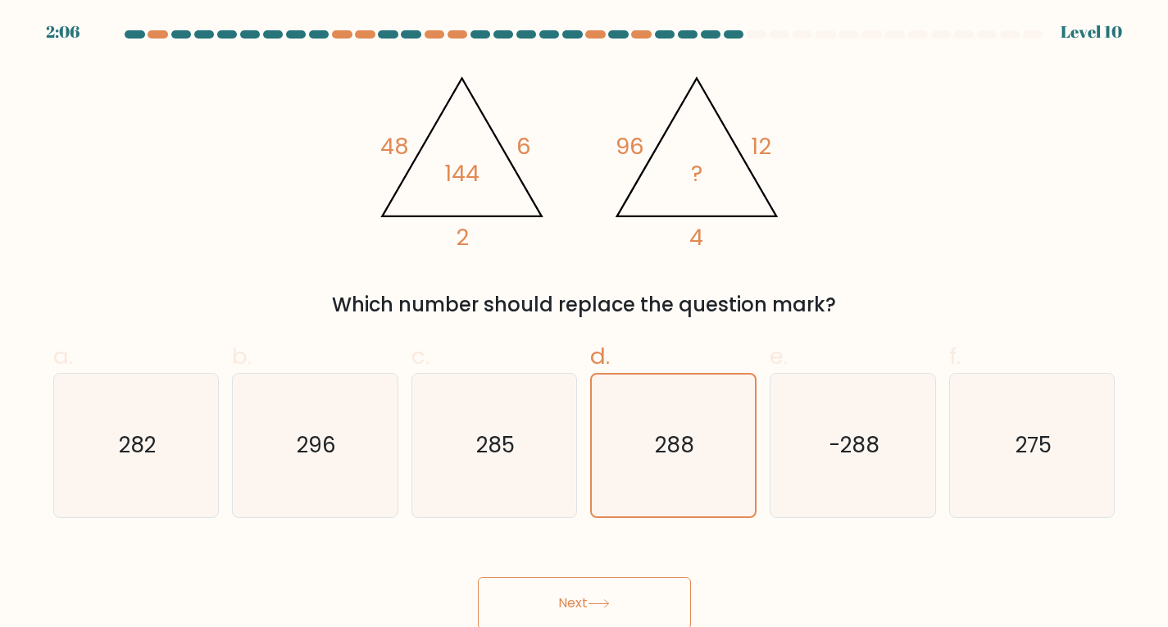
click at [657, 593] on button "Next" at bounding box center [584, 603] width 213 height 52
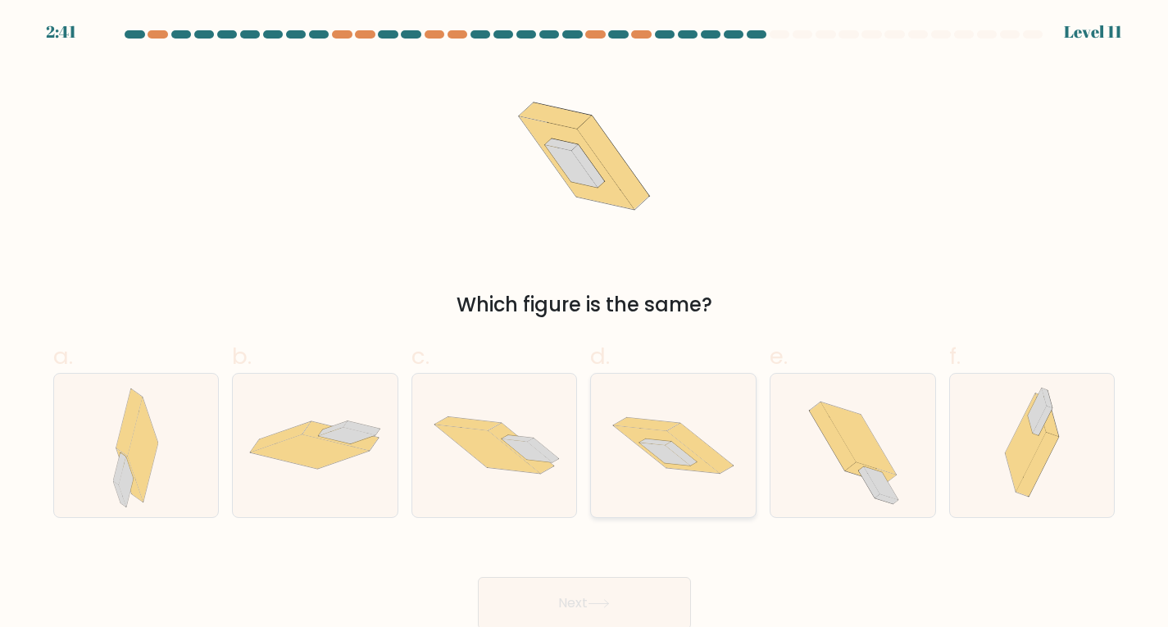
click at [689, 442] on icon at bounding box center [700, 448] width 66 height 50
click at [585, 325] on input "d." at bounding box center [584, 319] width 1 height 11
radio input "true"
click at [669, 586] on button "Next" at bounding box center [584, 603] width 213 height 52
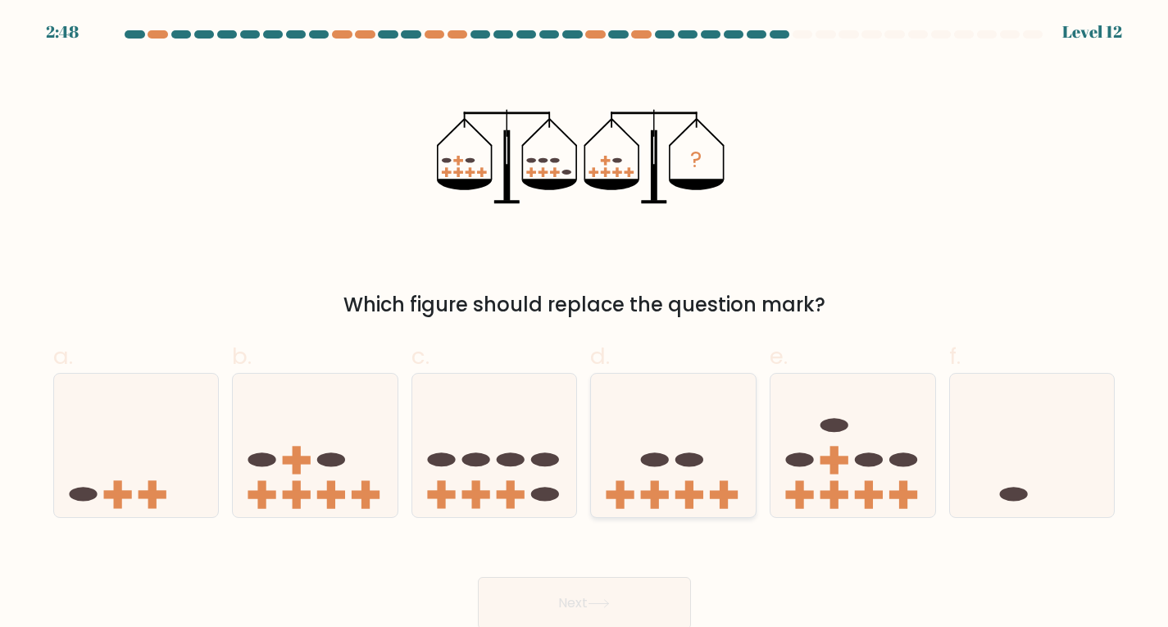
click at [698, 463] on ellipse at bounding box center [689, 460] width 28 height 14
click at [585, 325] on input "d." at bounding box center [584, 319] width 1 height 11
radio input "true"
click at [629, 621] on button "Next" at bounding box center [584, 603] width 213 height 52
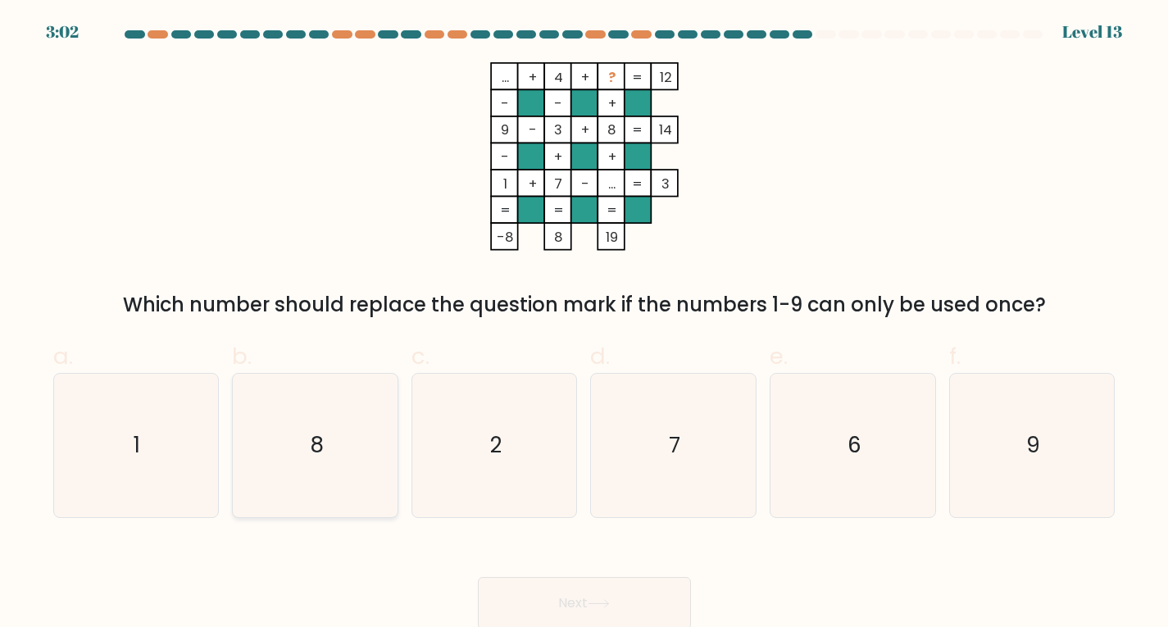
click at [372, 408] on icon "8" at bounding box center [314, 445] width 143 height 143
click at [584, 325] on input "b. 8" at bounding box center [584, 319] width 1 height 11
radio input "true"
click at [560, 587] on button "Next" at bounding box center [584, 603] width 213 height 52
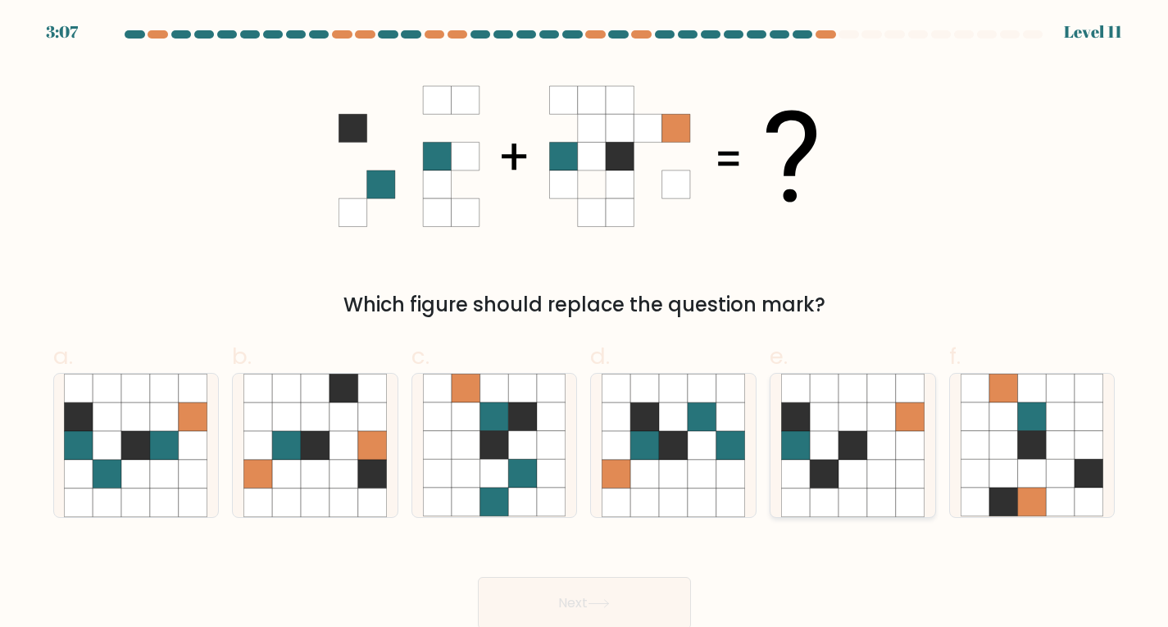
click at [828, 453] on icon at bounding box center [824, 445] width 29 height 29
click at [585, 325] on input "e." at bounding box center [584, 319] width 1 height 11
radio input "true"
click at [680, 597] on button "Next" at bounding box center [584, 603] width 213 height 52
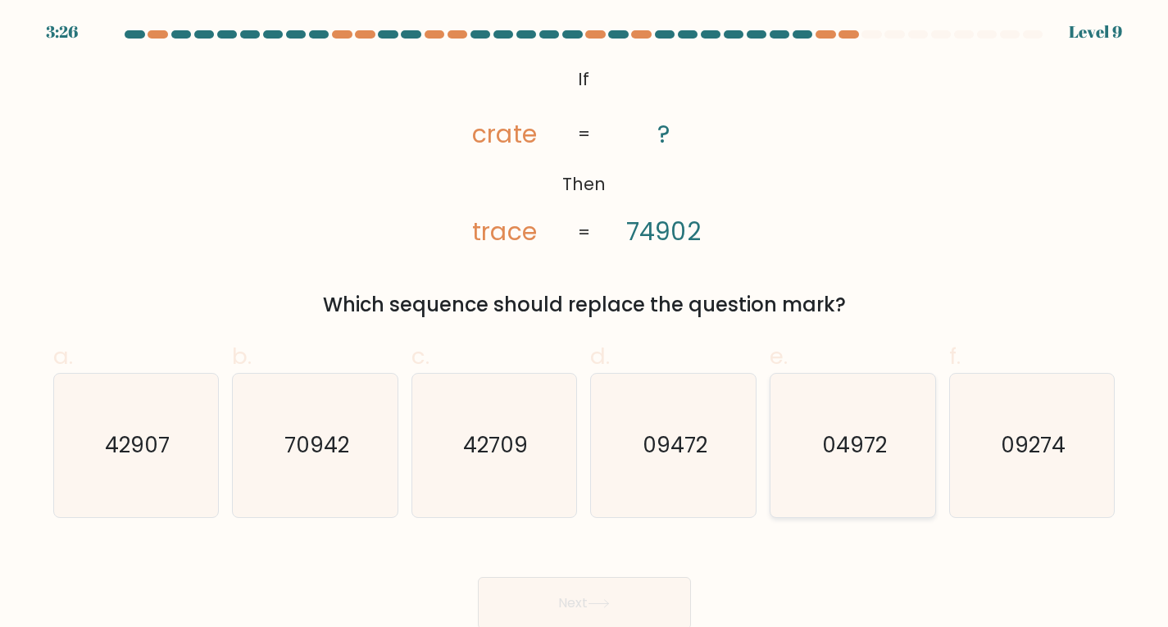
click at [838, 508] on icon "04972" at bounding box center [852, 445] width 143 height 143
click at [585, 325] on input "e. 04972" at bounding box center [584, 319] width 1 height 11
radio input "true"
click at [628, 603] on button "Next" at bounding box center [584, 603] width 213 height 52
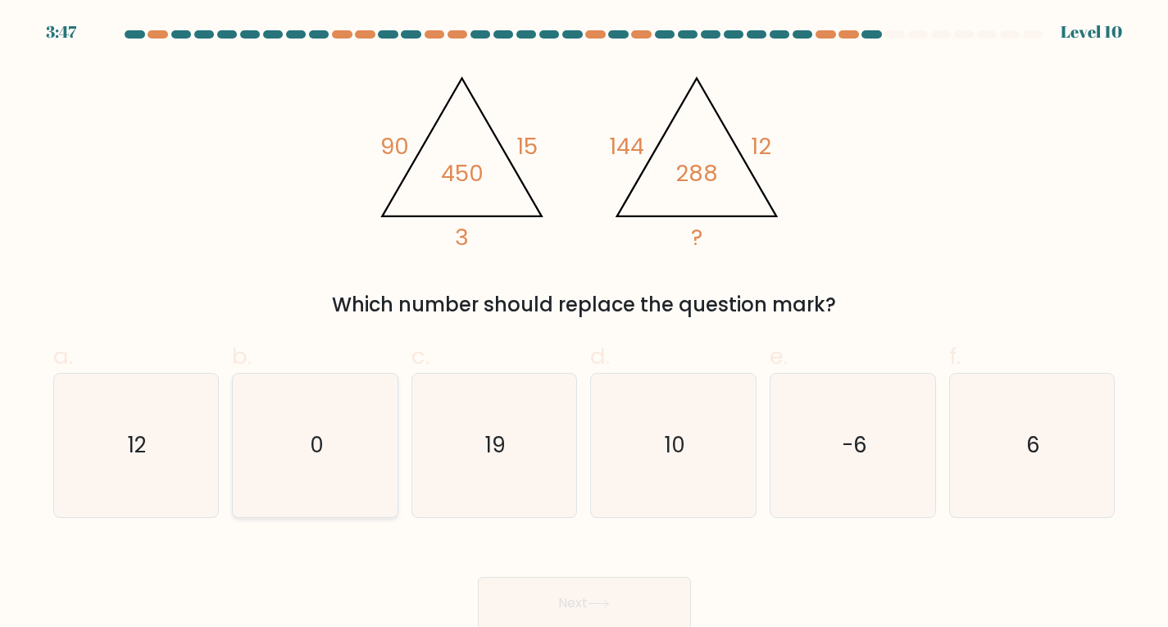
click at [253, 507] on icon "0" at bounding box center [314, 445] width 143 height 143
click at [584, 325] on input "b. 0" at bounding box center [584, 319] width 1 height 11
radio input "true"
click at [471, 588] on div "Next" at bounding box center [584, 584] width 1082 height 92
click at [514, 607] on button "Next" at bounding box center [584, 603] width 213 height 52
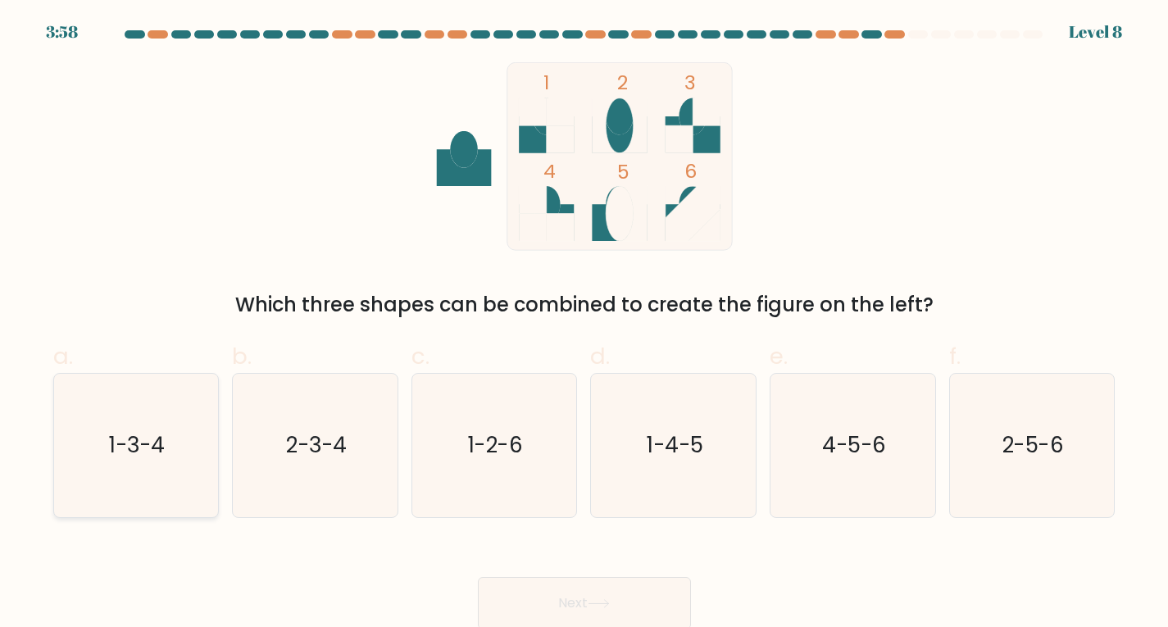
click at [199, 459] on icon "1-3-4" at bounding box center [135, 445] width 143 height 143
click at [584, 325] on input "a. 1-3-4" at bounding box center [584, 319] width 1 height 11
radio input "true"
click at [487, 609] on button "Next" at bounding box center [584, 603] width 213 height 52
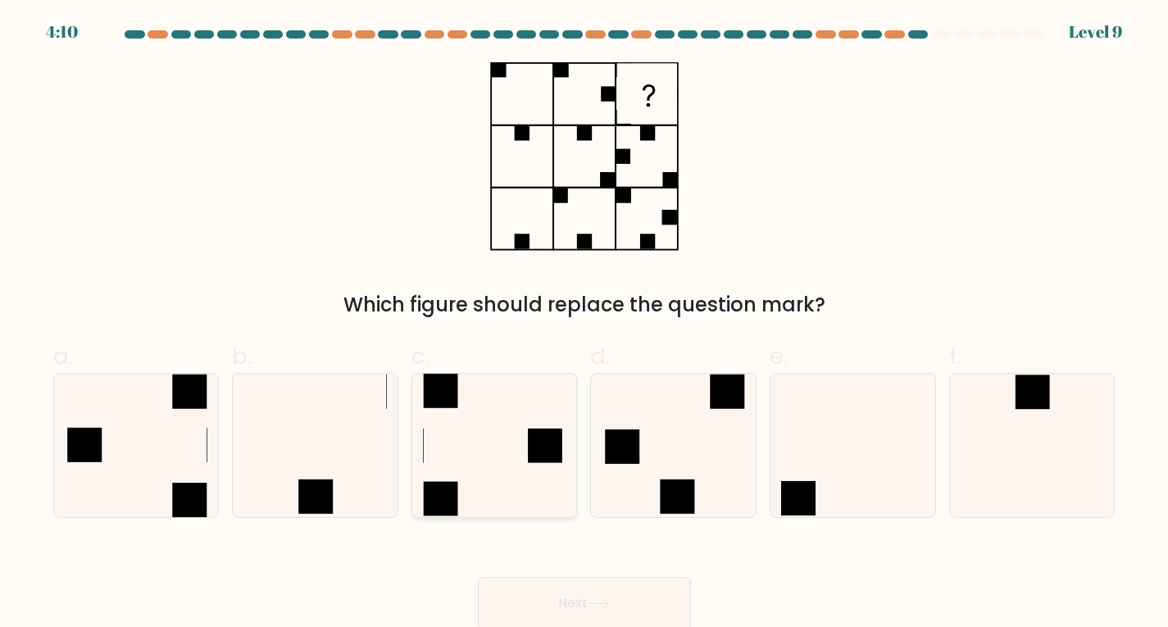
click at [478, 465] on icon at bounding box center [494, 445] width 143 height 143
click at [584, 325] on input "c." at bounding box center [584, 319] width 1 height 11
radio input "true"
click at [561, 593] on button "Next" at bounding box center [584, 603] width 213 height 52
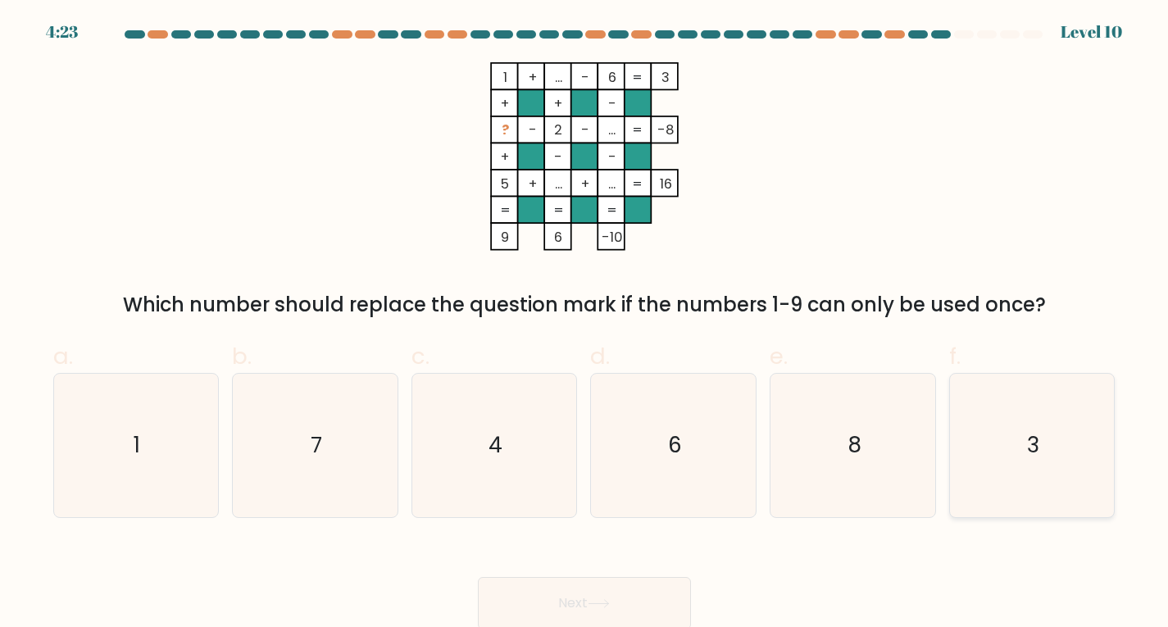
click at [1005, 433] on icon "3" at bounding box center [1032, 445] width 143 height 143
click at [585, 325] on input "f. 3" at bounding box center [584, 319] width 1 height 11
radio input "true"
click at [621, 589] on button "Next" at bounding box center [584, 603] width 213 height 52
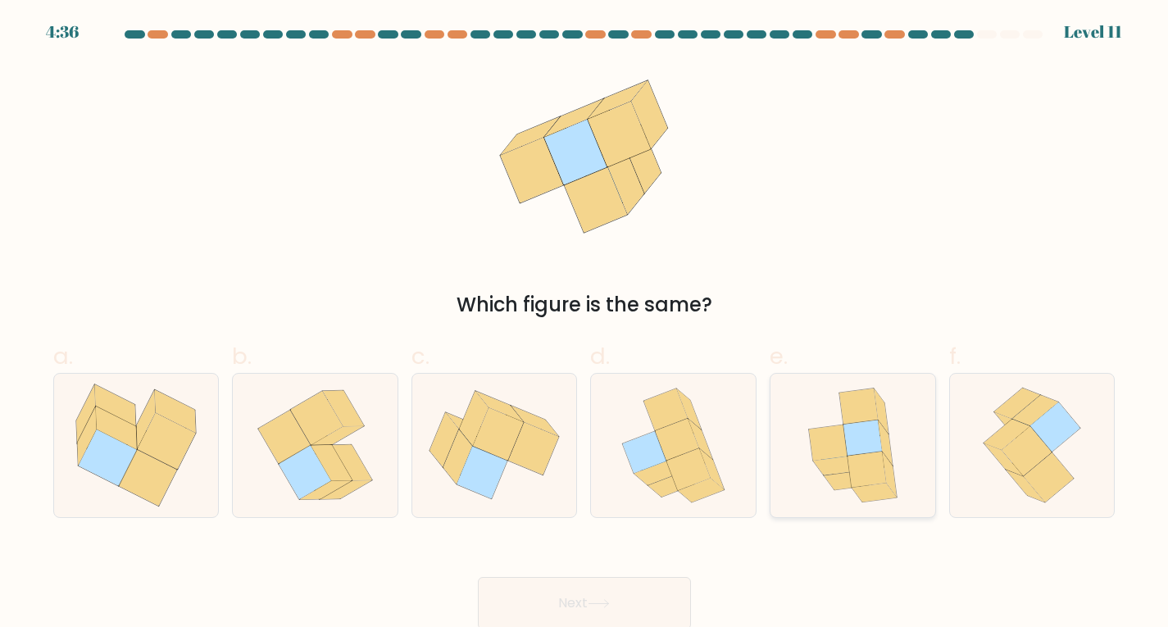
click at [907, 479] on icon at bounding box center [852, 445] width 117 height 143
click at [585, 325] on input "e." at bounding box center [584, 319] width 1 height 11
radio input "true"
click at [649, 584] on button "Next" at bounding box center [584, 603] width 213 height 52
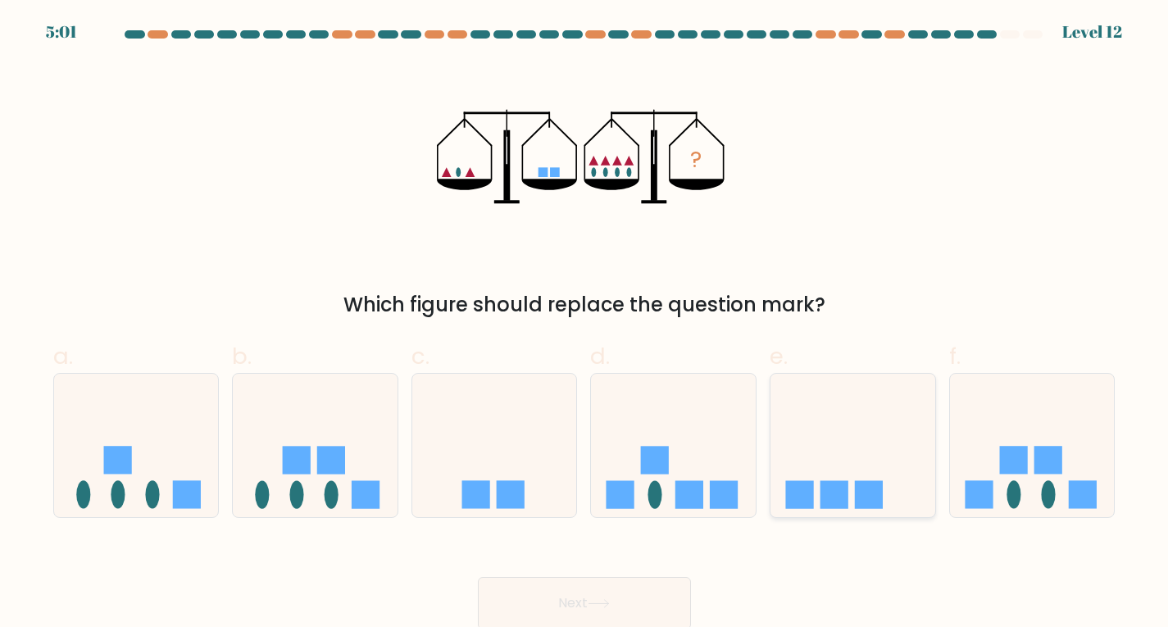
click at [800, 446] on icon at bounding box center [853, 445] width 165 height 136
click at [585, 325] on input "e." at bounding box center [584, 319] width 1 height 11
radio input "true"
click at [667, 603] on button "Next" at bounding box center [584, 603] width 213 height 52
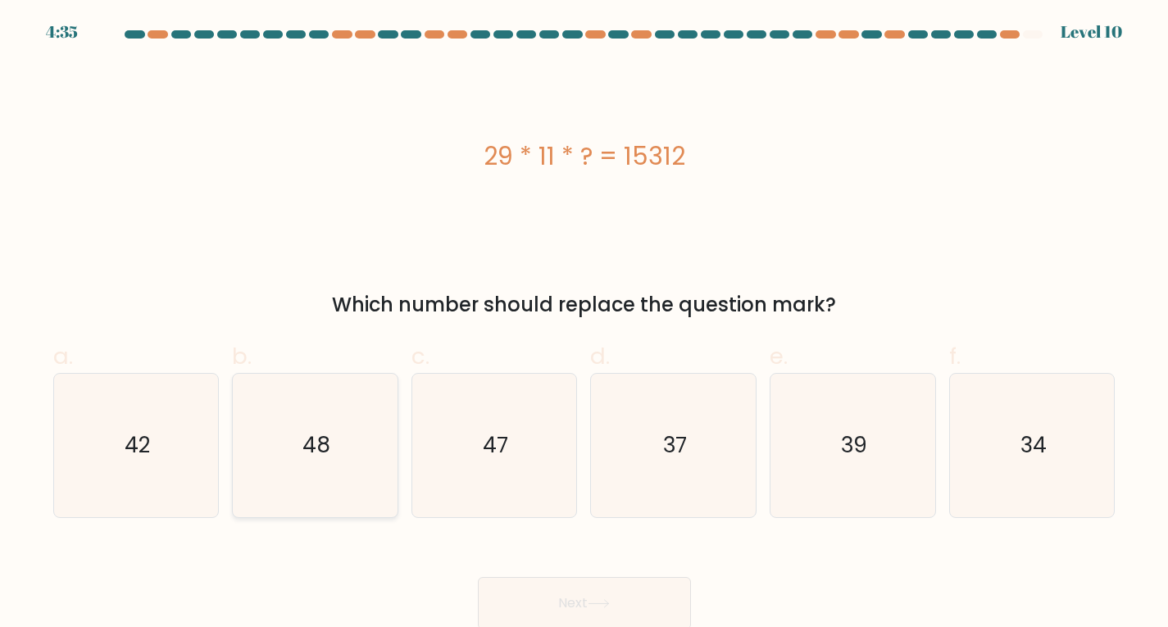
click at [387, 406] on icon "48" at bounding box center [314, 445] width 143 height 143
click at [584, 325] on input "b. 48" at bounding box center [584, 319] width 1 height 11
radio input "true"
drag, startPoint x: 615, startPoint y: 586, endPoint x: 660, endPoint y: 525, distance: 76.2
click at [606, 584] on button "Next" at bounding box center [584, 603] width 213 height 52
